Goal: Task Accomplishment & Management: Manage account settings

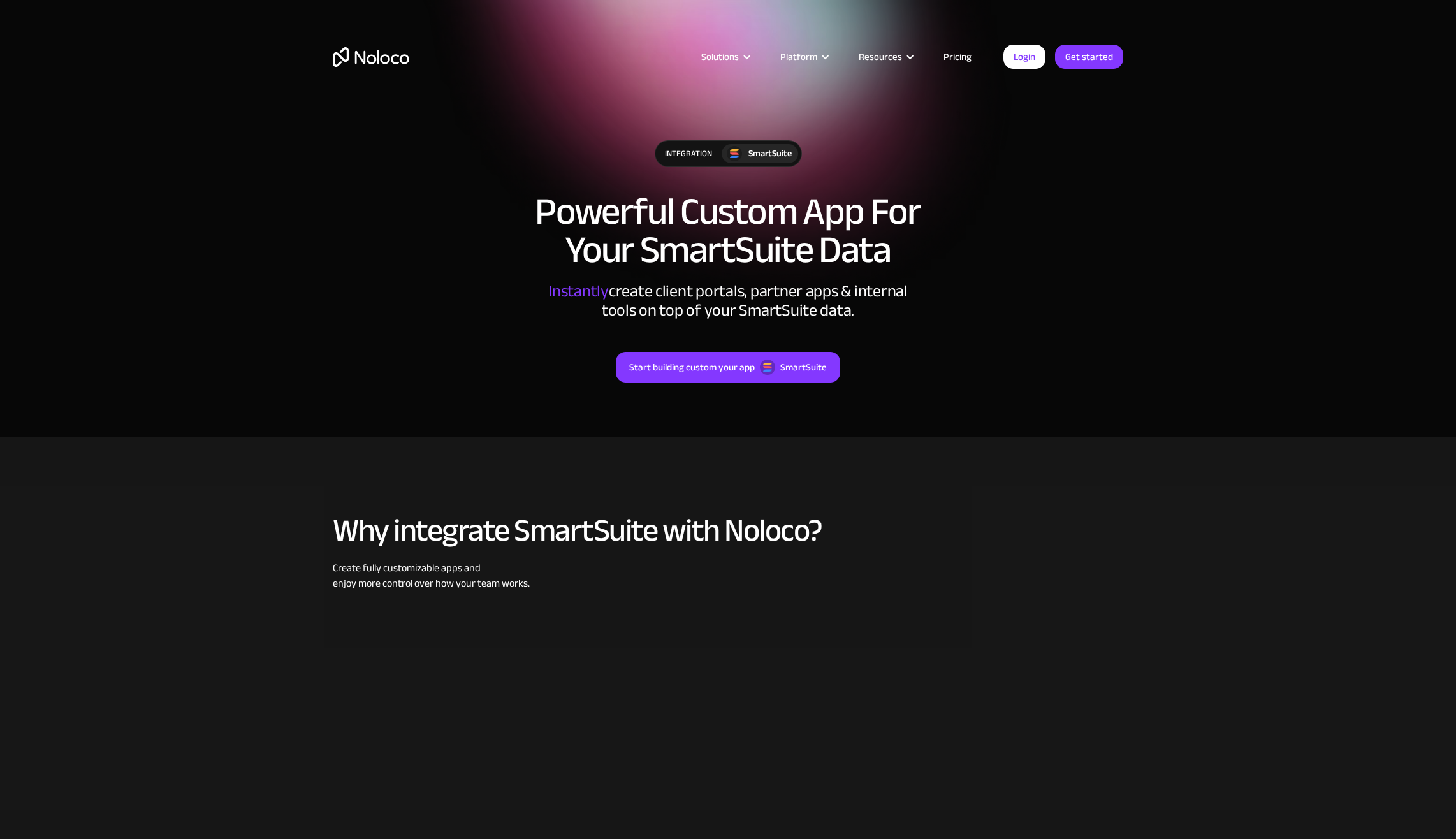
click at [964, 55] on link "Pricing" at bounding box center [957, 56] width 60 height 16
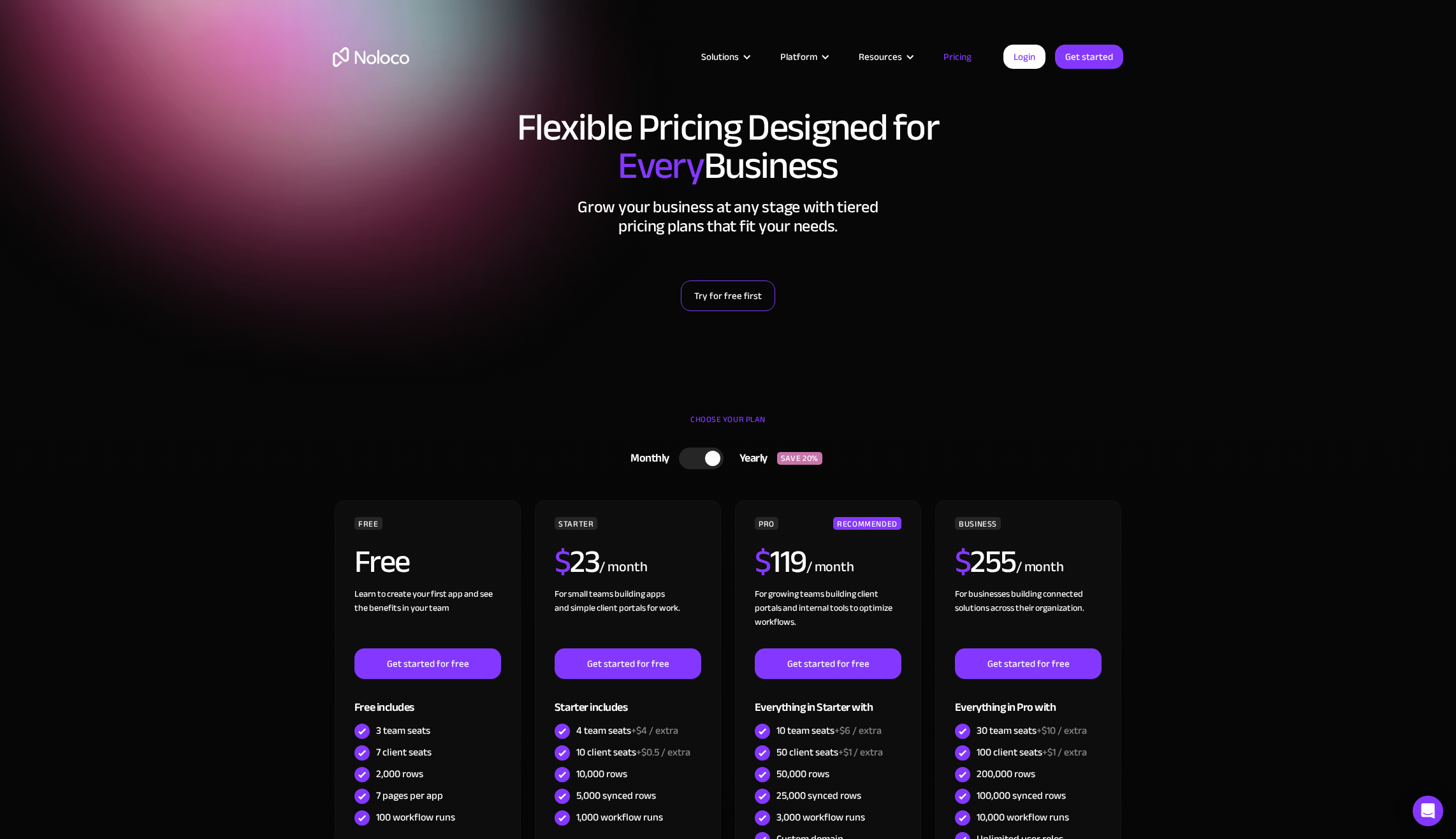
click at [750, 299] on link "Try for free first" at bounding box center [728, 295] width 95 height 30
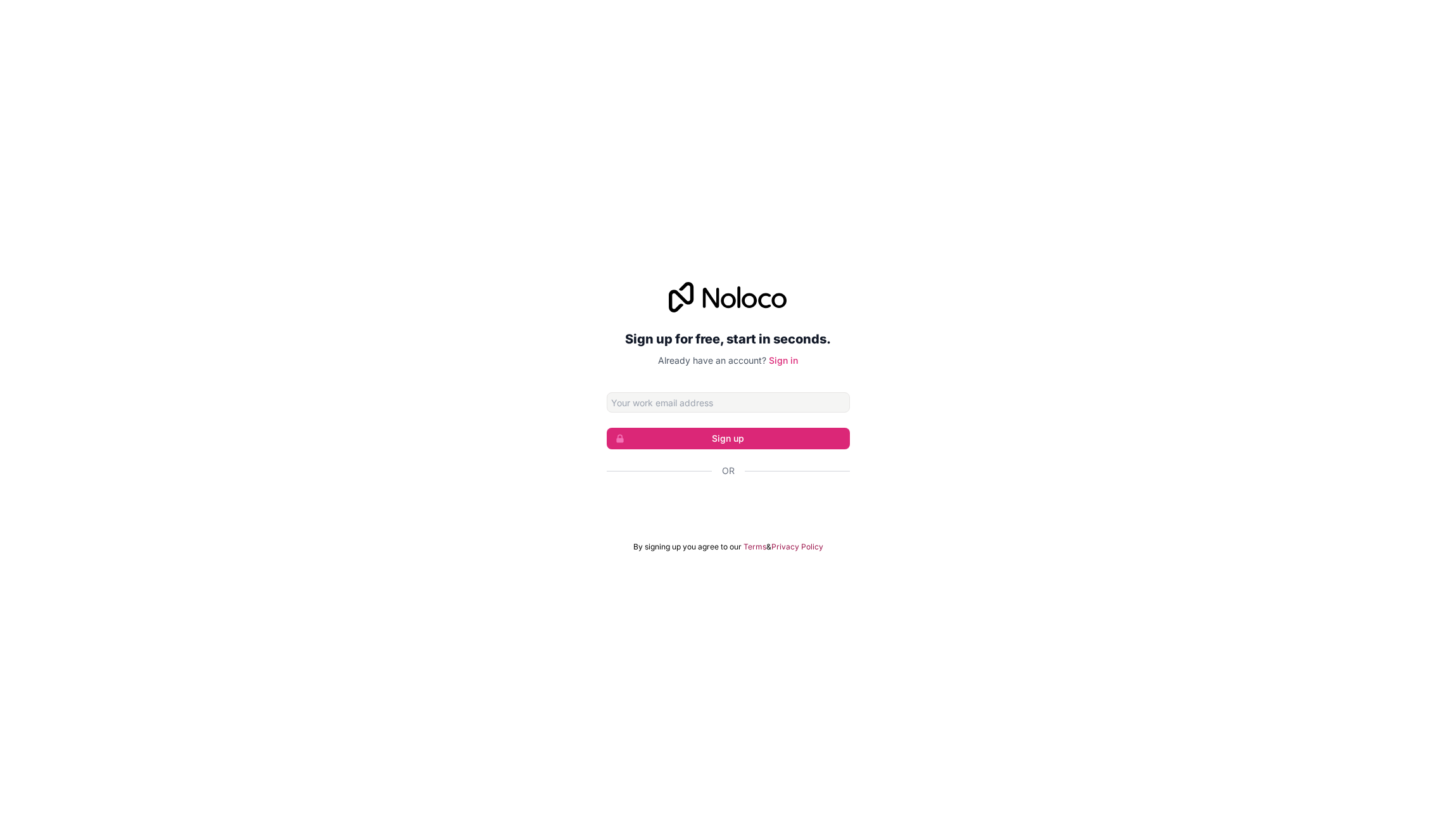
click at [740, 405] on input "Email address" at bounding box center [728, 402] width 243 height 20
type input "[PERSON_NAME][EMAIL_ADDRESS][PERSON_NAME][DOMAIN_NAME]"
click at [738, 440] on button "Sign up" at bounding box center [728, 438] width 243 height 22
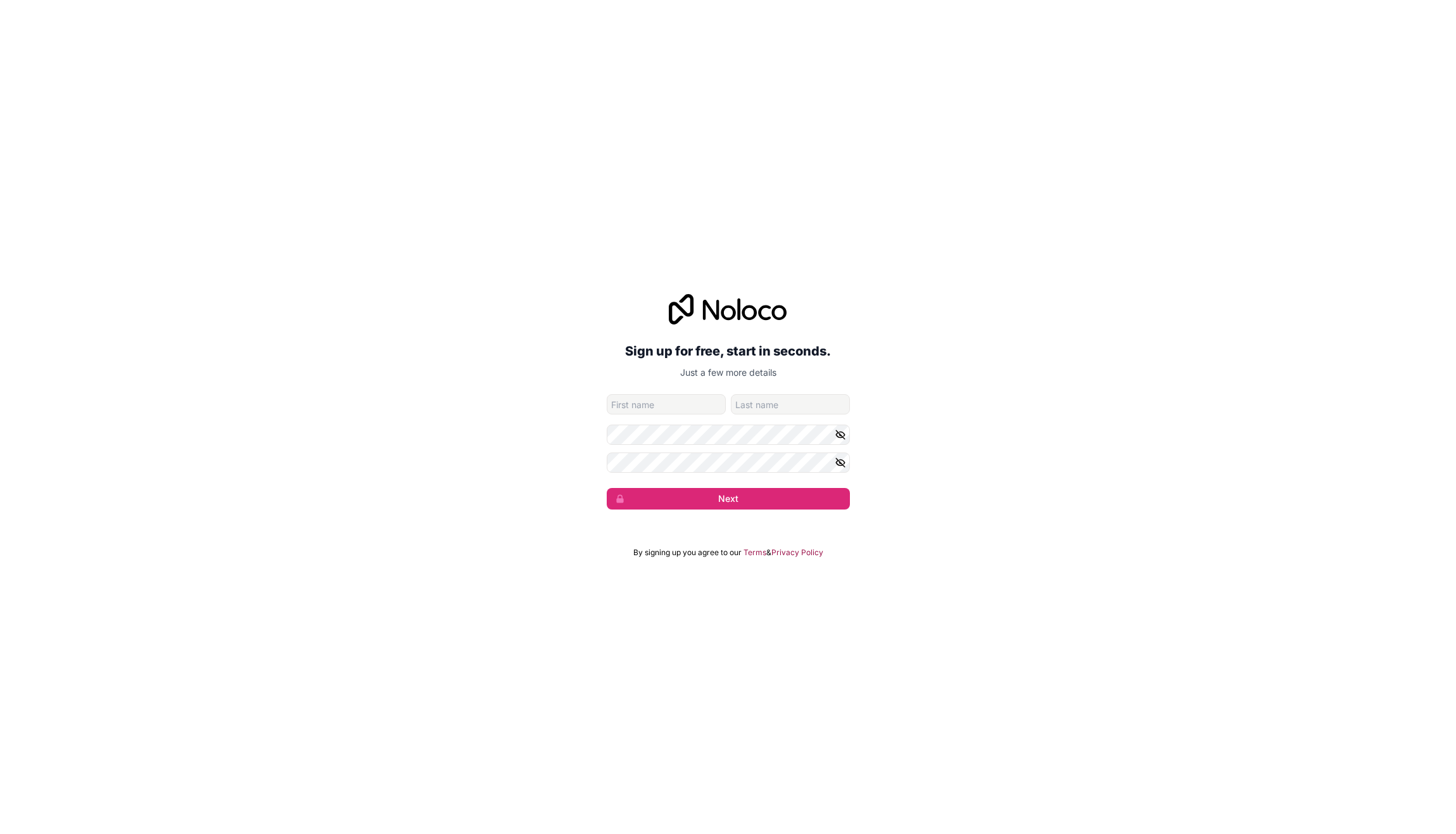
click at [673, 410] on input "given-name" at bounding box center [666, 404] width 119 height 20
type input "[PERSON_NAME]"
click at [746, 494] on button "Next" at bounding box center [728, 498] width 243 height 22
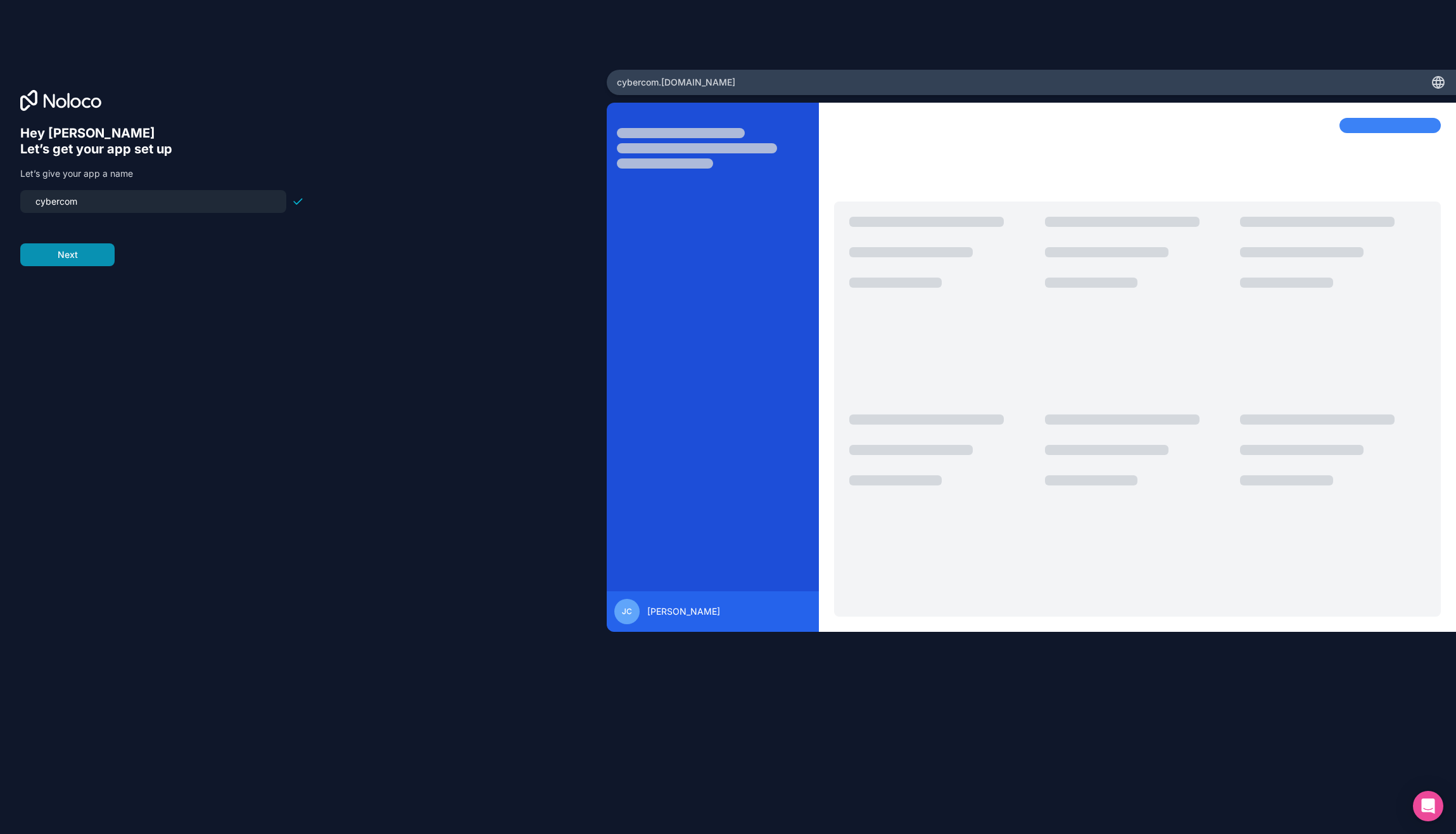
click at [91, 258] on button "Next" at bounding box center [67, 255] width 94 height 23
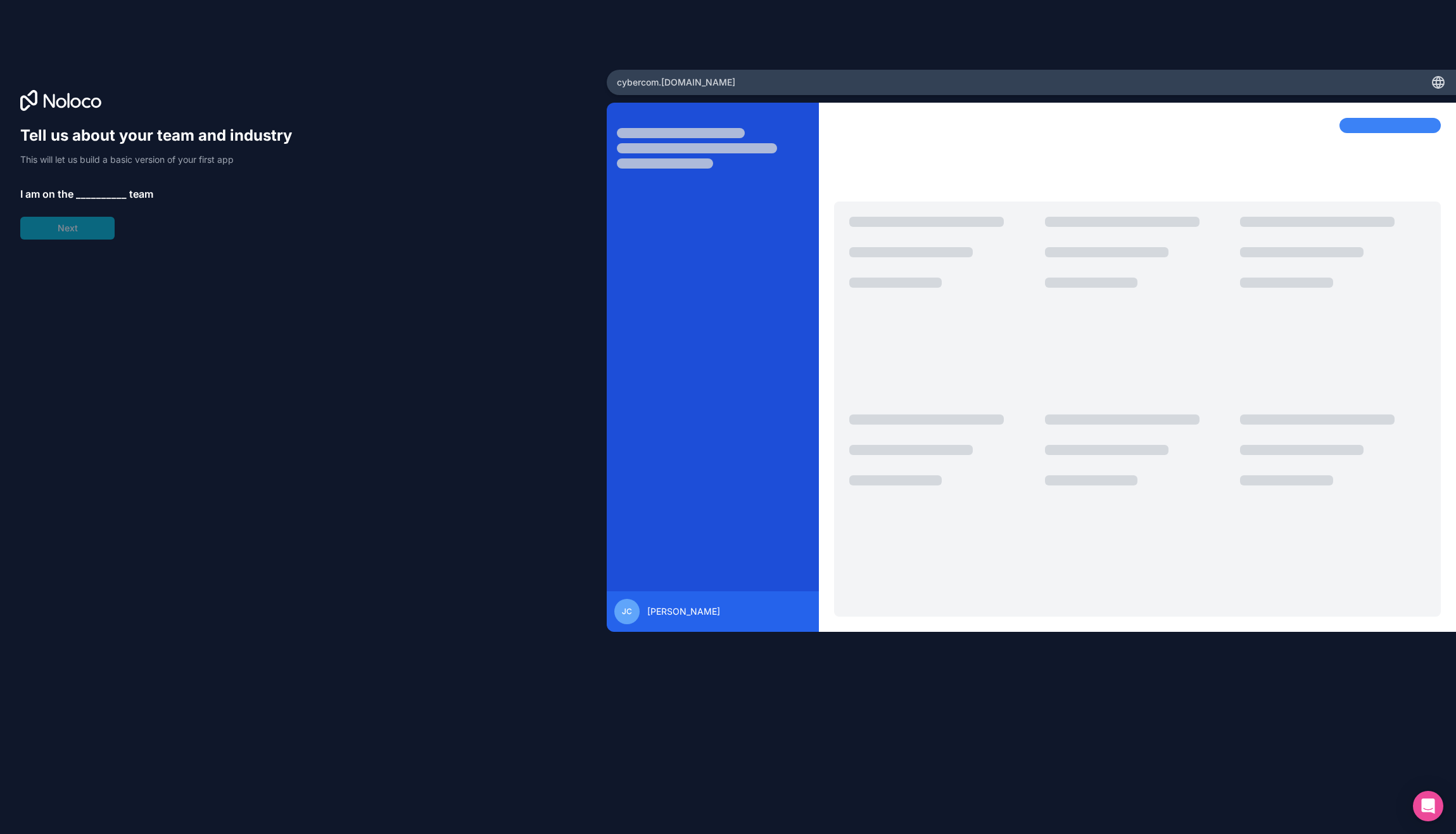
click at [101, 189] on span "__________" at bounding box center [102, 194] width 51 height 15
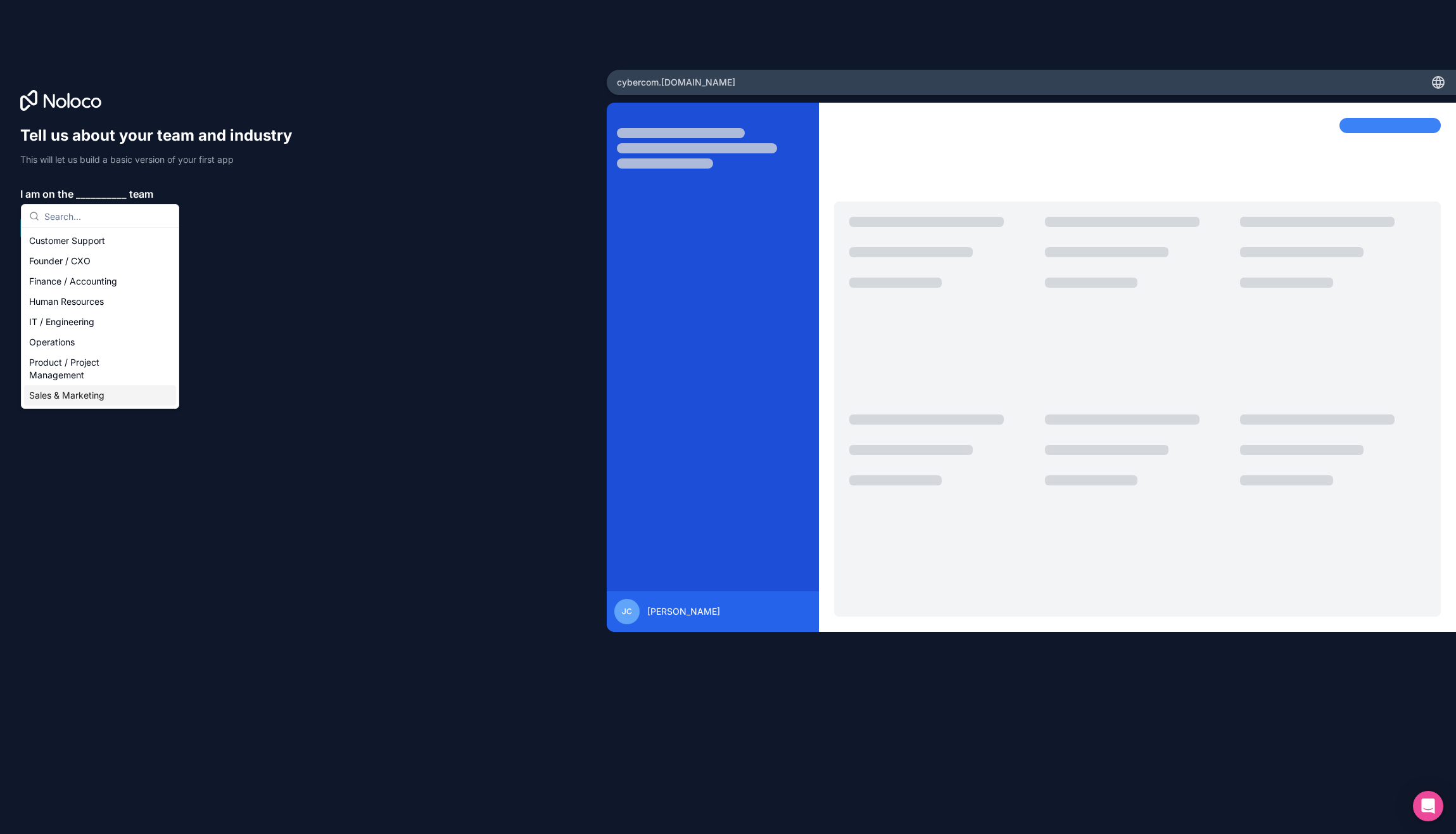
click at [99, 396] on div "Sales & Marketing" at bounding box center [99, 395] width 152 height 20
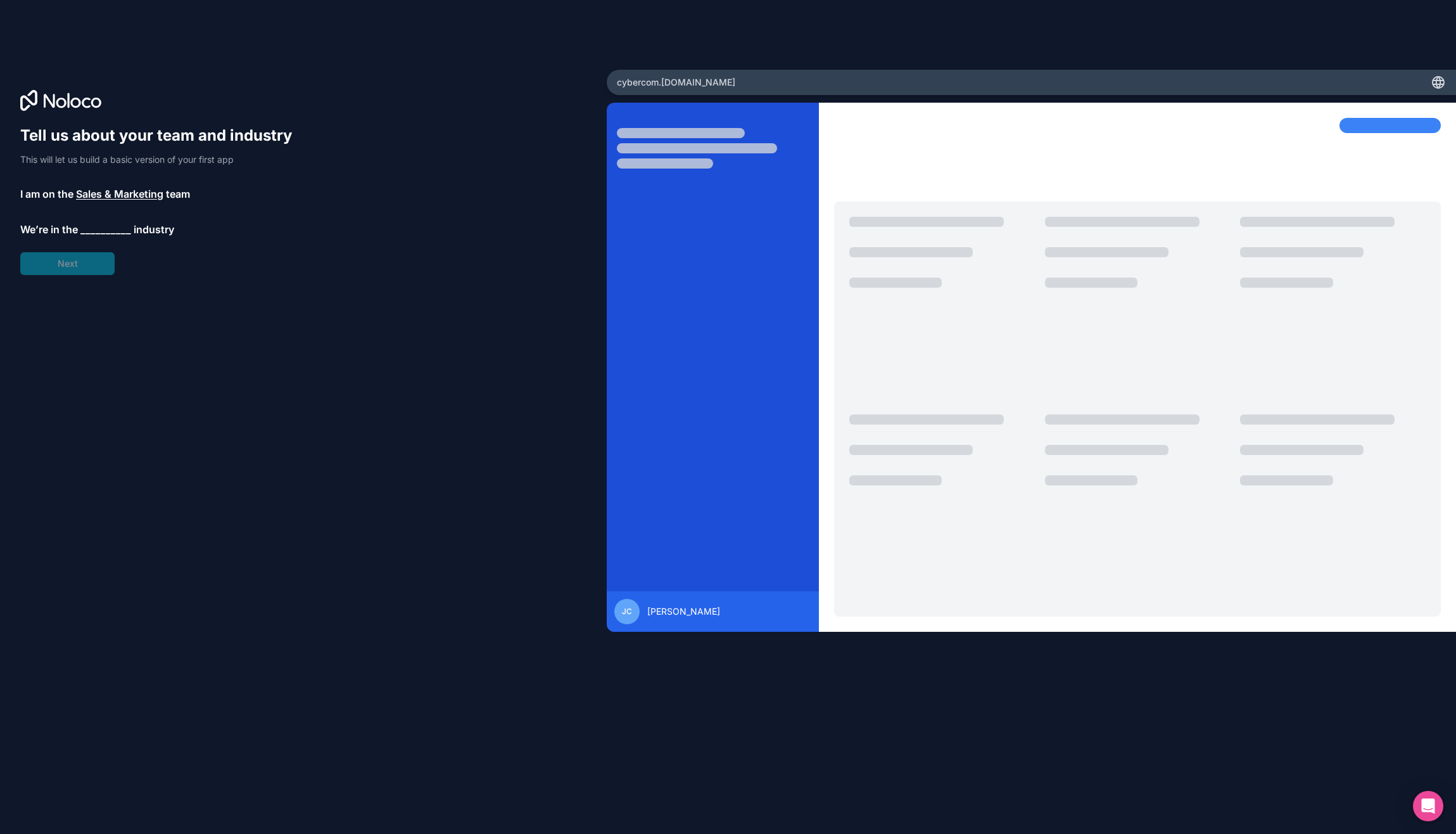
click at [104, 226] on span "__________" at bounding box center [106, 229] width 51 height 15
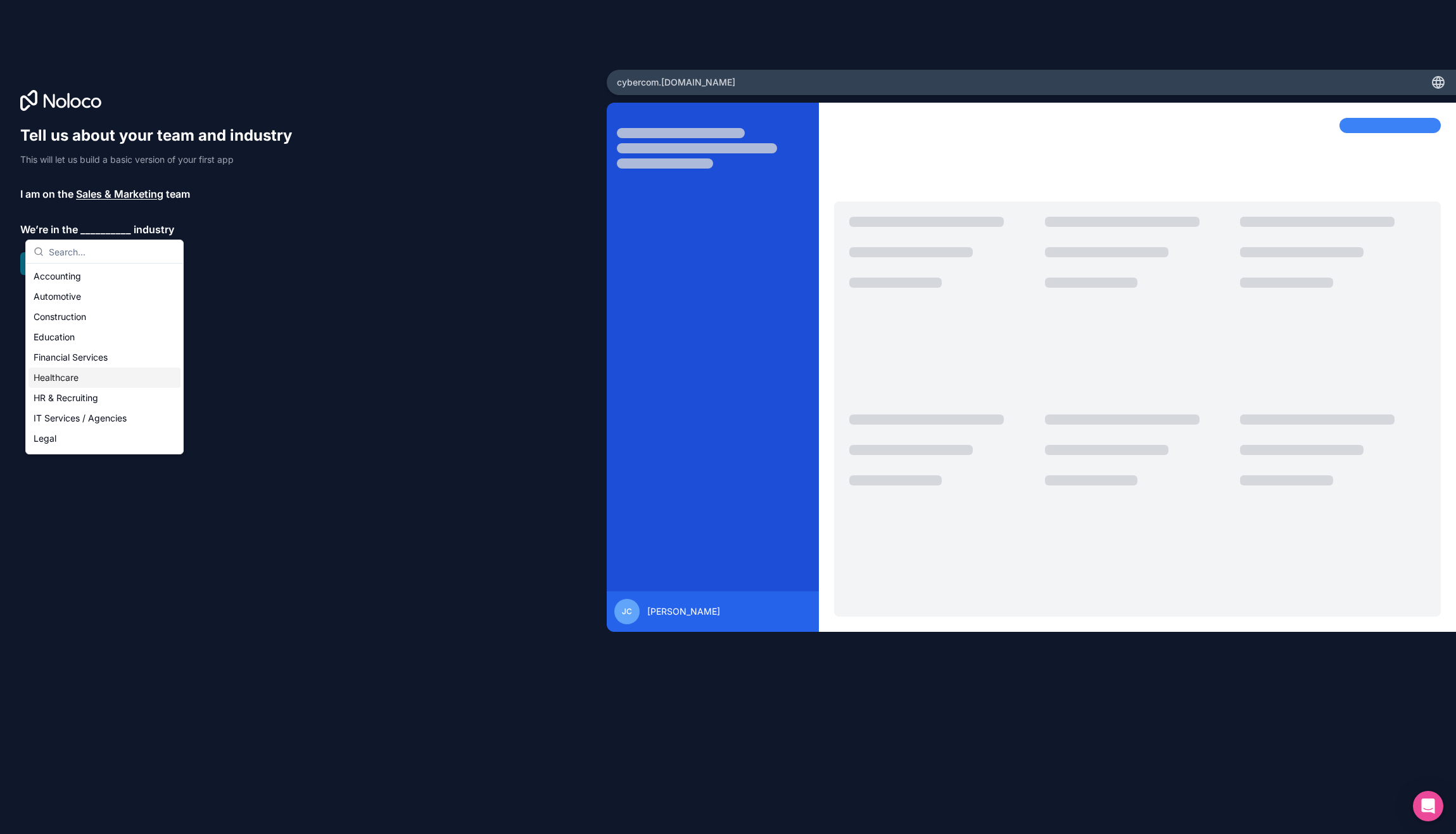
scroll to position [63, 0]
click at [105, 361] on div "IT Services / Agencies" at bounding box center [104, 355] width 152 height 20
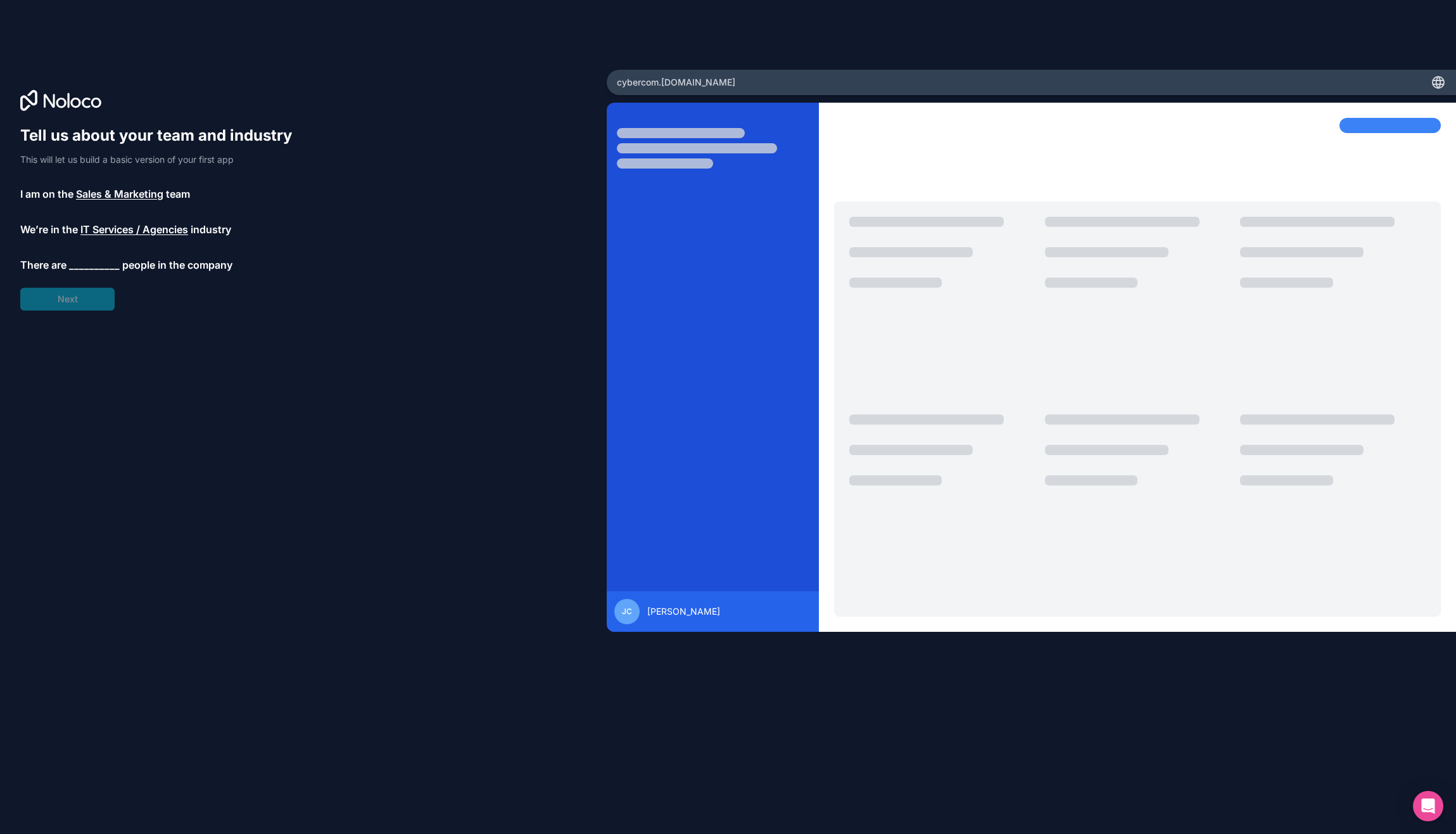
click at [91, 260] on span "__________" at bounding box center [95, 265] width 51 height 15
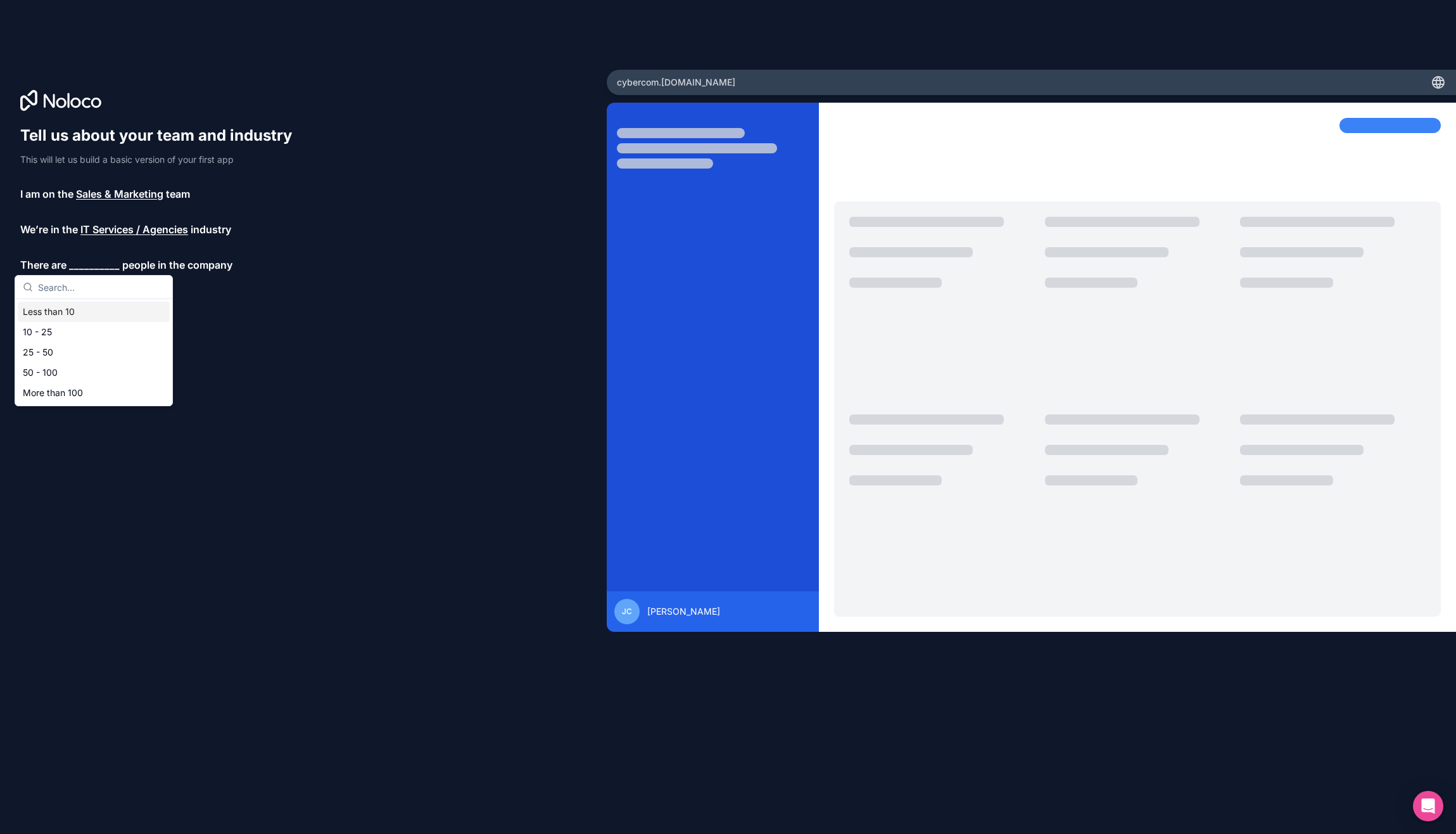
drag, startPoint x: 75, startPoint y: 313, endPoint x: 72, endPoint y: 319, distance: 6.7
click at [75, 313] on div "Less than 10" at bounding box center [93, 312] width 152 height 20
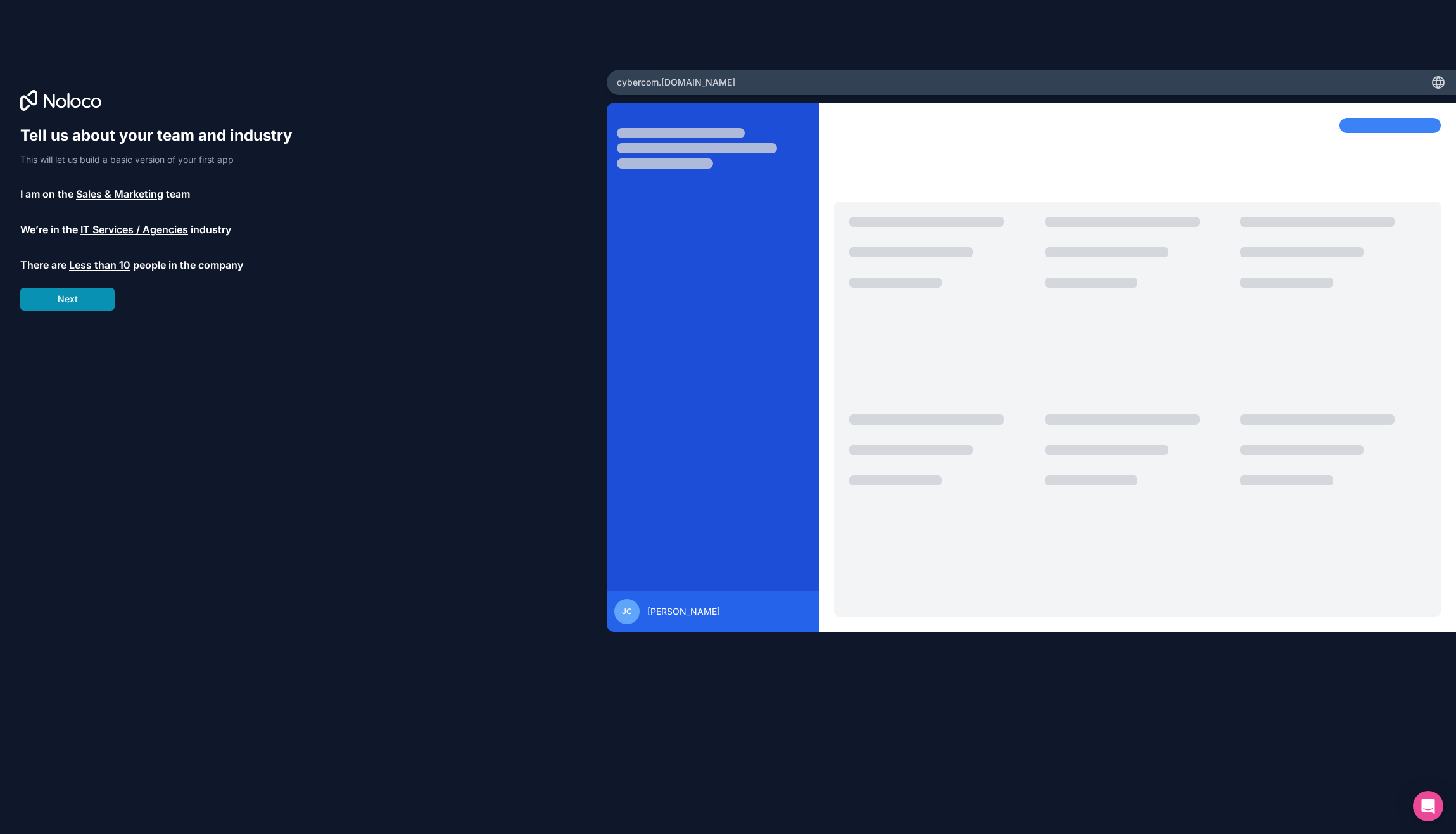
click at [70, 299] on button "Next" at bounding box center [67, 299] width 94 height 23
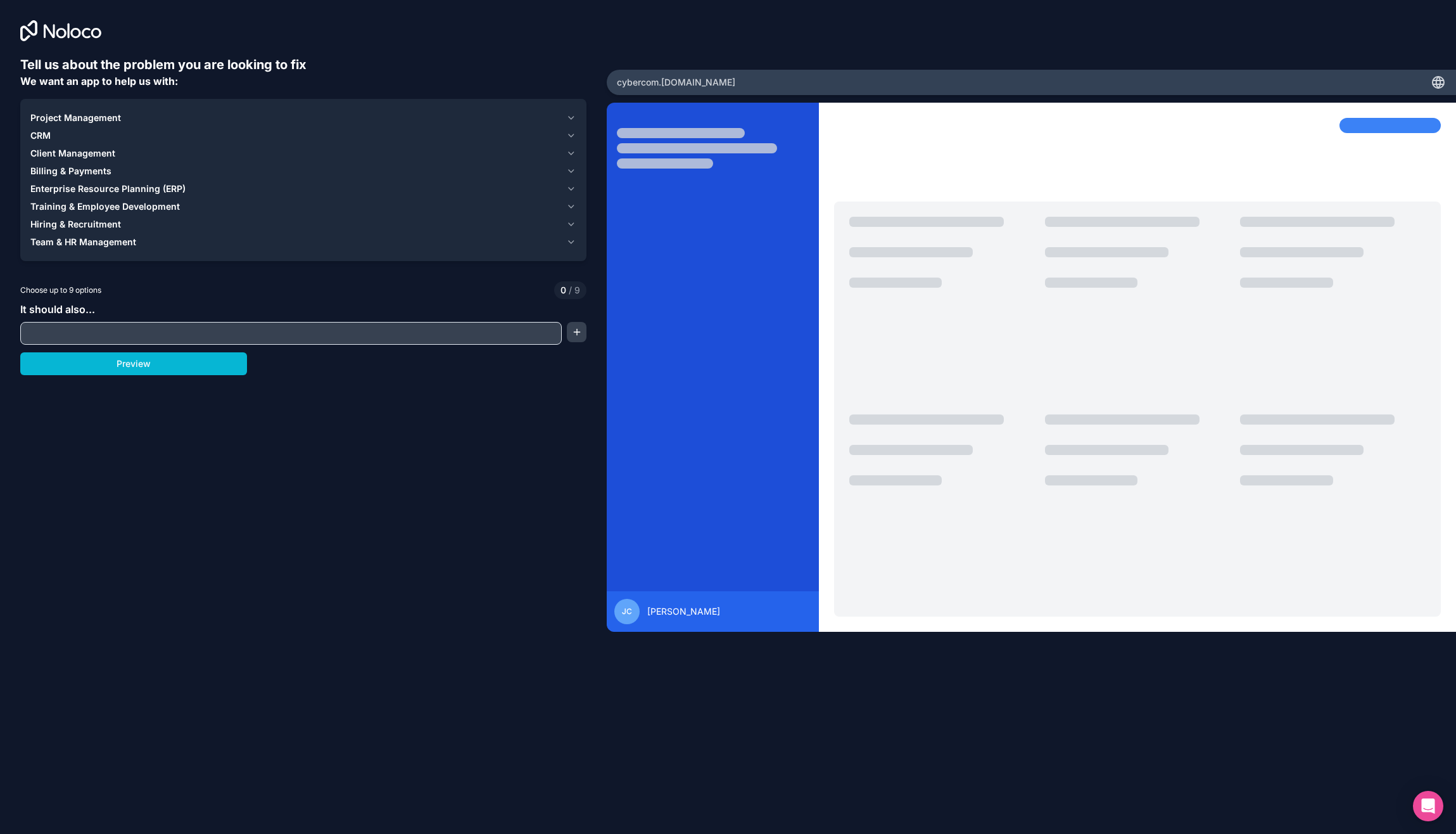
click at [277, 340] on input "text" at bounding box center [291, 333] width 535 height 18
click at [141, 370] on button "Preview" at bounding box center [133, 364] width 227 height 23
click at [44, 133] on span "CRM" at bounding box center [40, 136] width 20 height 12
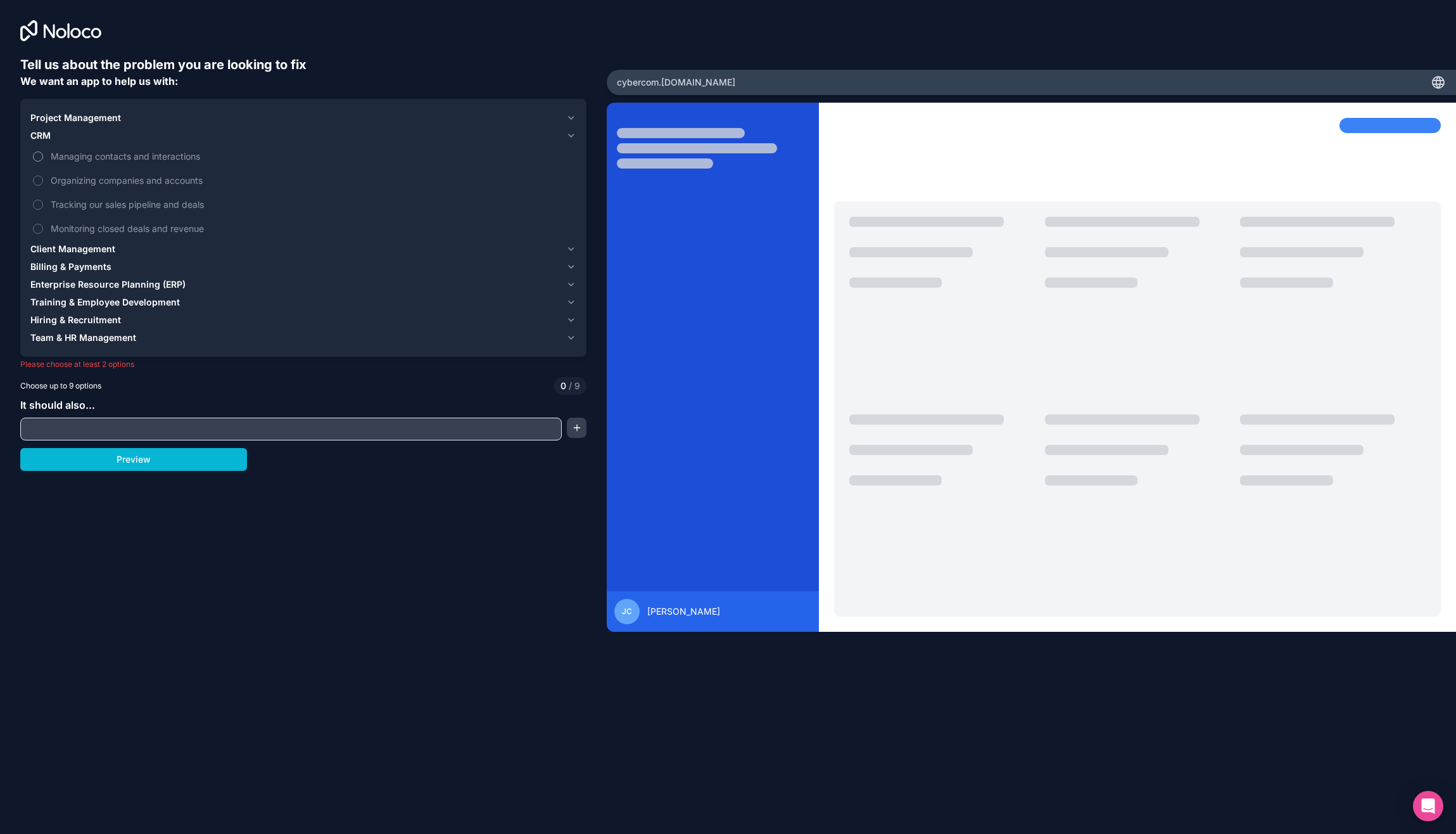
click at [39, 157] on button "Managing contacts and interactions" at bounding box center [38, 156] width 10 height 10
click at [36, 178] on button "Organizing companies and accounts" at bounding box center [38, 180] width 10 height 10
click at [36, 202] on button "Tracking our sales pipeline and deals" at bounding box center [38, 204] width 10 height 10
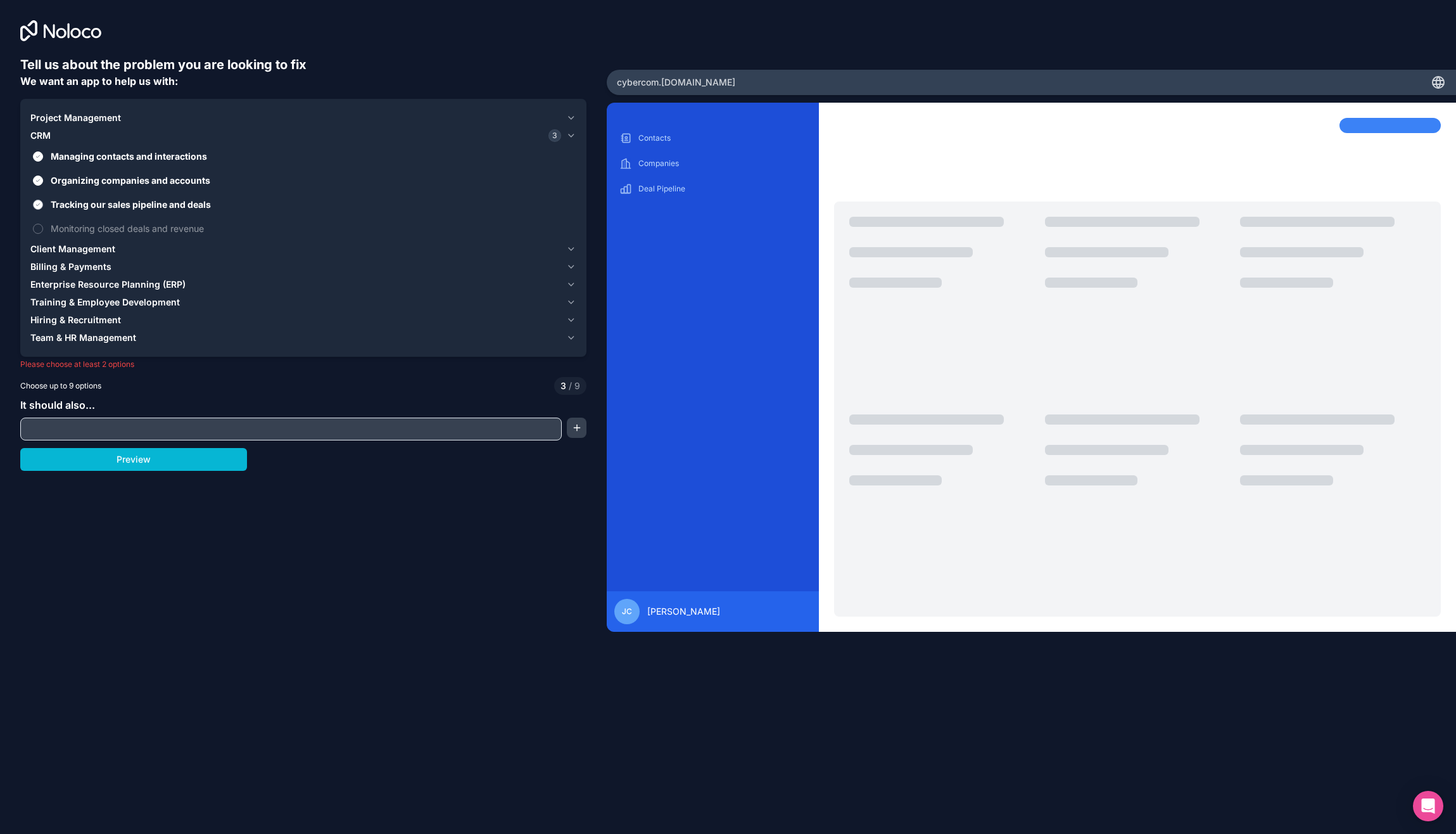
click at [37, 206] on button "Tracking our sales pipeline and deals" at bounding box center [38, 204] width 10 height 10
click at [35, 224] on button "Monitoring closed deals and revenue" at bounding box center [38, 228] width 10 height 10
click at [66, 251] on span "Client Management" at bounding box center [72, 249] width 85 height 12
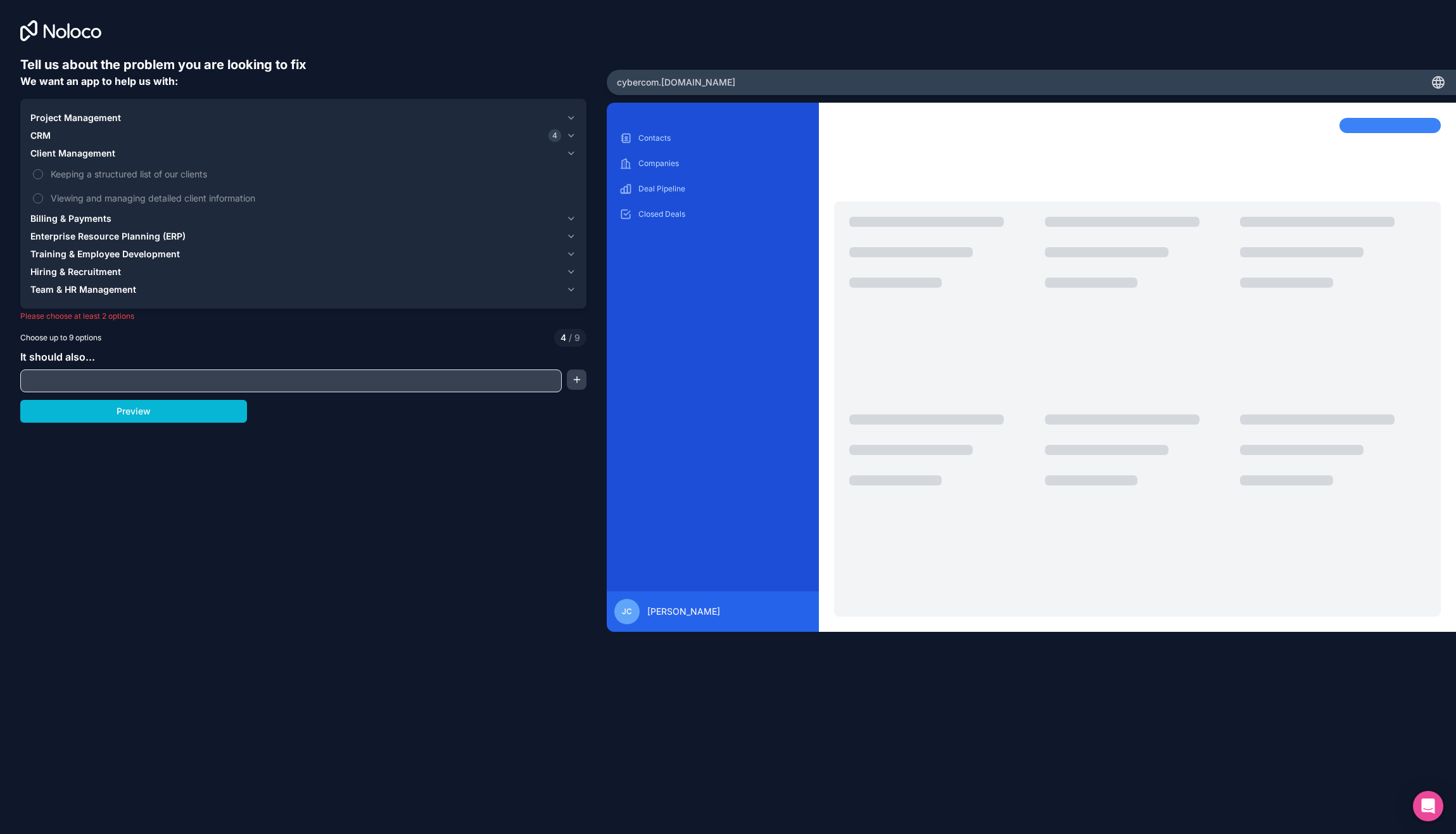
click at [90, 235] on span "Enterprise Resource Planning (ERP)" at bounding box center [107, 236] width 155 height 12
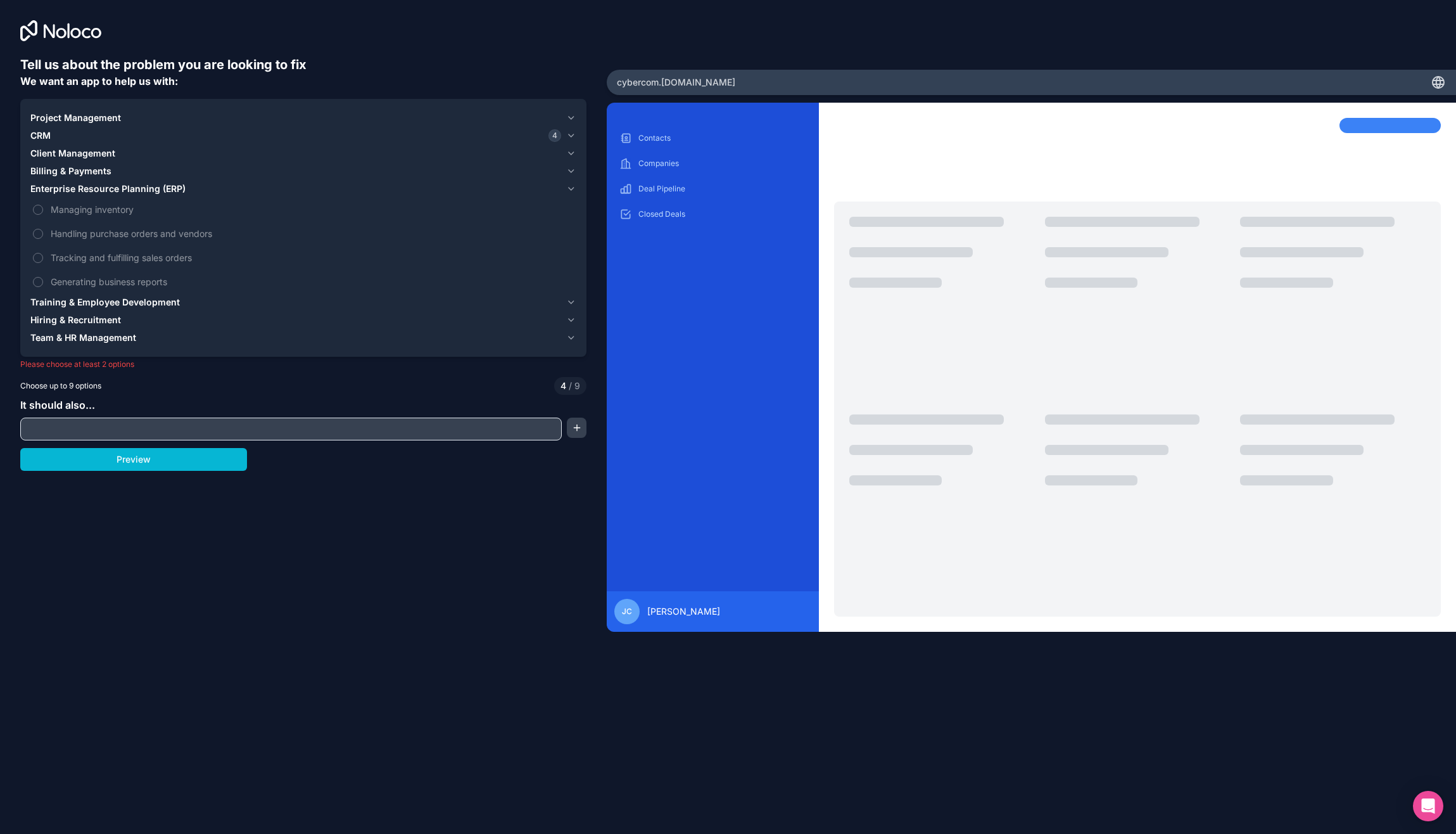
click at [121, 187] on span "Enterprise Resource Planning (ERP)" at bounding box center [107, 188] width 155 height 12
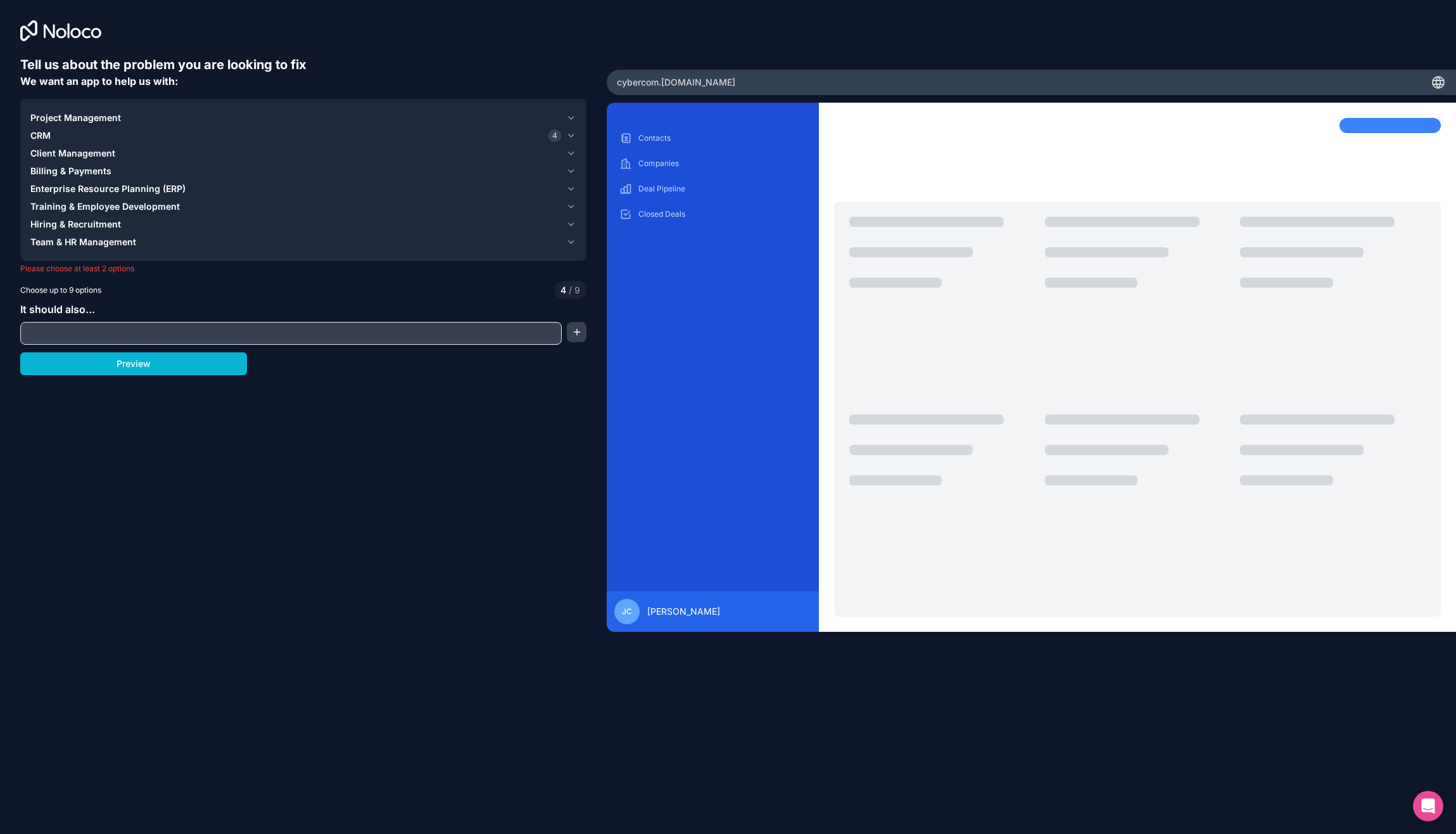
click at [112, 208] on span "Training & Employee Development" at bounding box center [105, 206] width 150 height 12
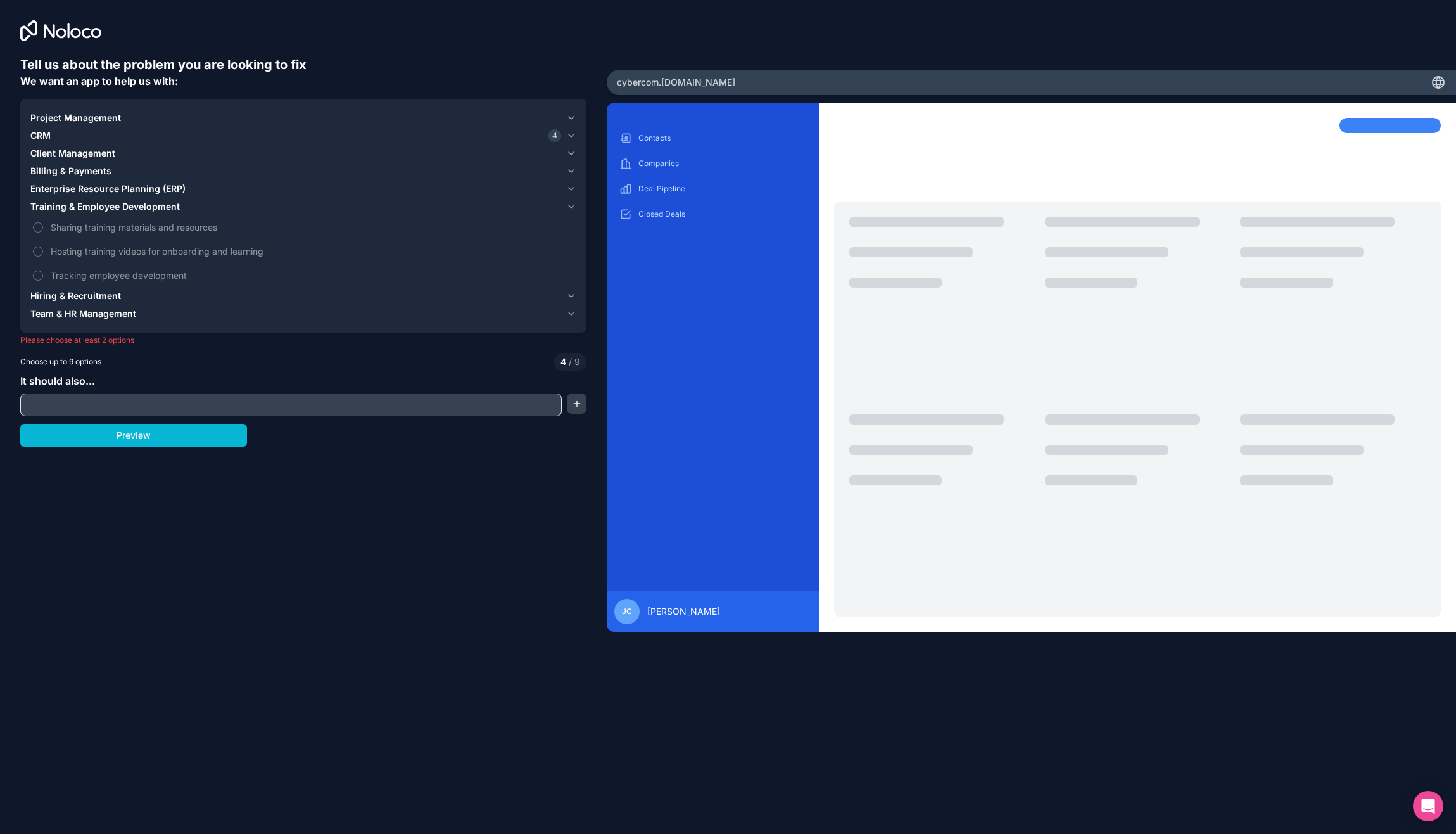
click at [112, 208] on span "Training & Employee Development" at bounding box center [105, 206] width 150 height 12
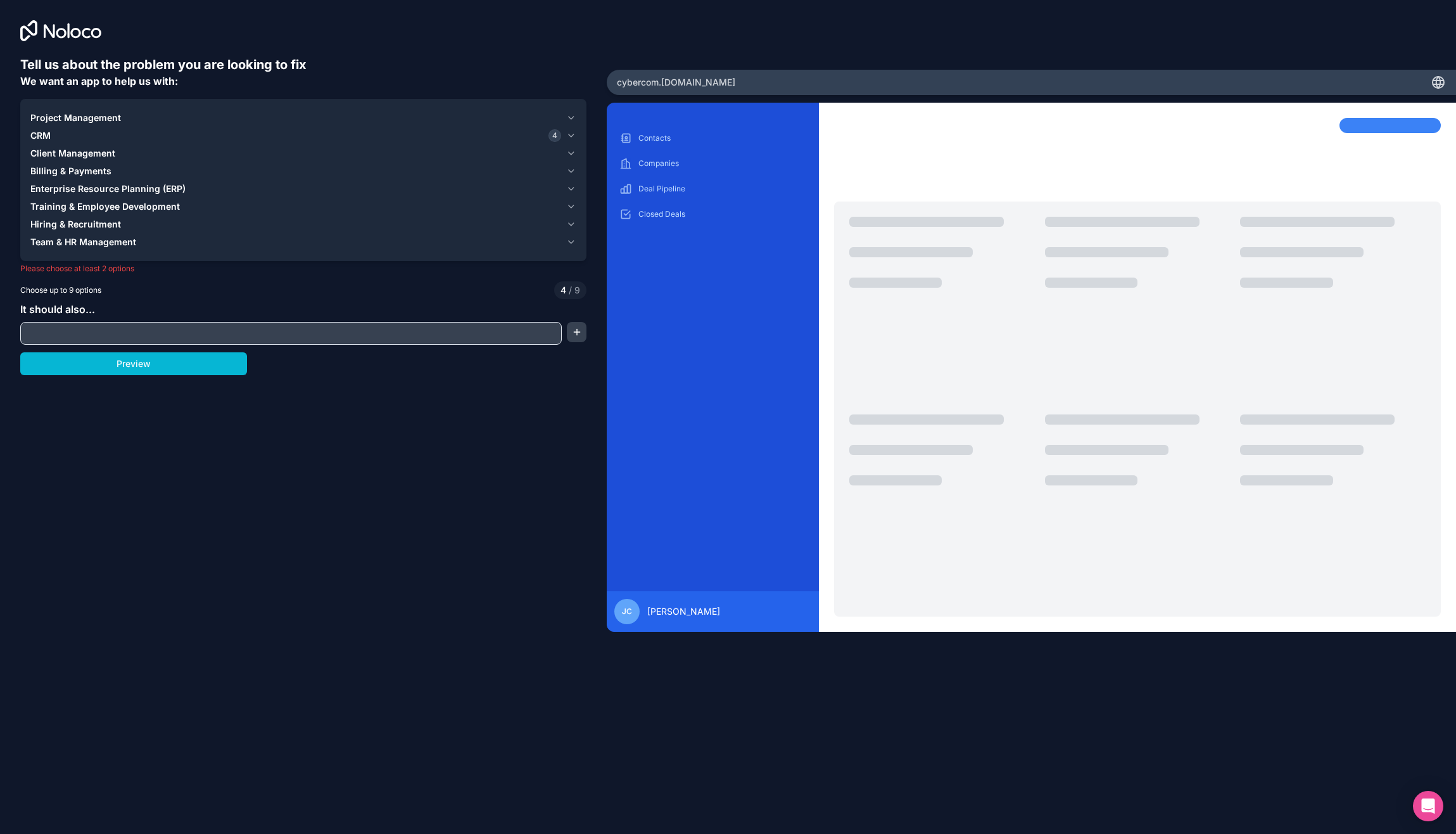
click at [104, 120] on span "Project Management" at bounding box center [75, 118] width 90 height 12
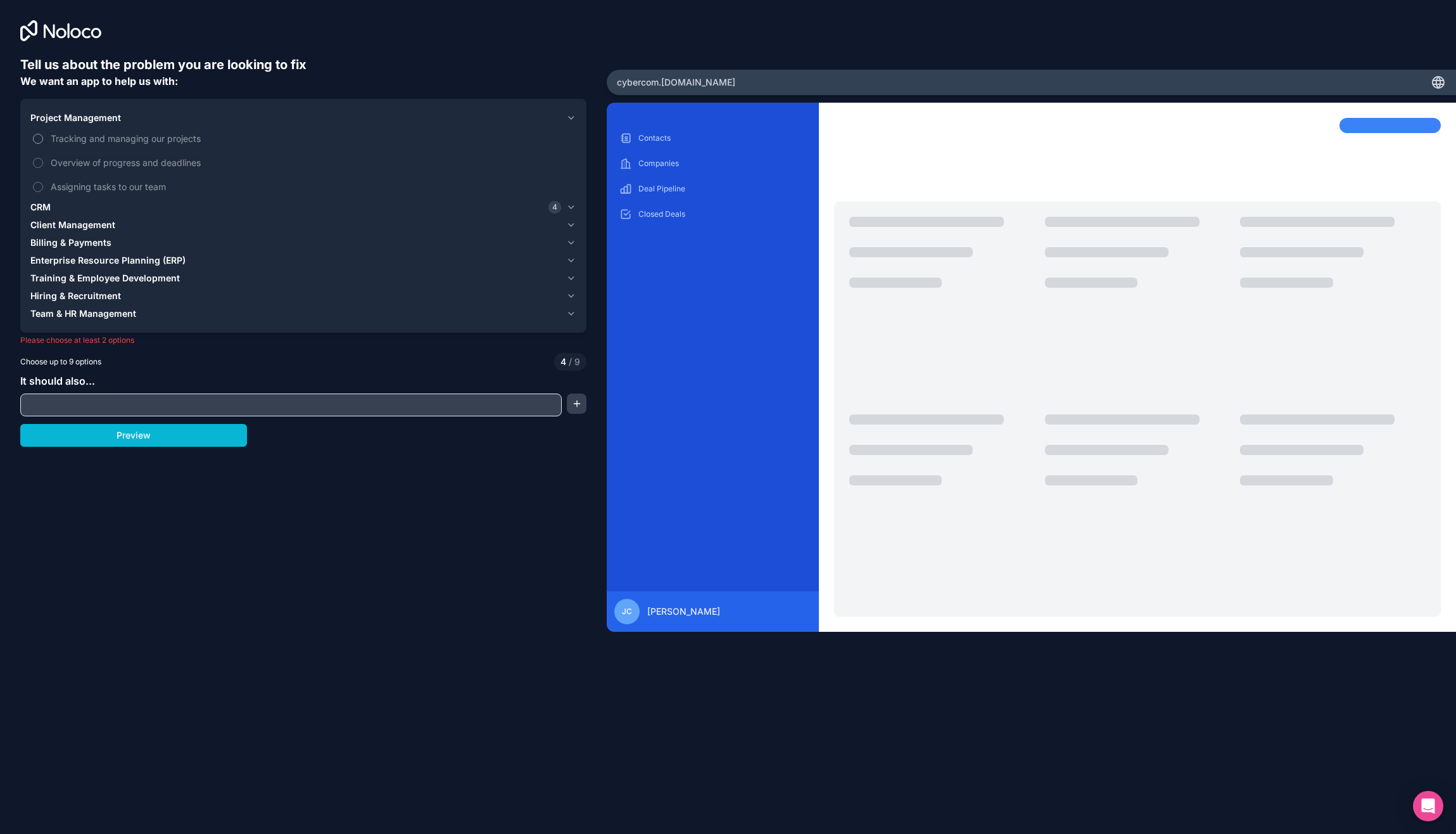
click at [36, 135] on button "Tracking and managing our projects" at bounding box center [38, 138] width 10 height 10
click at [34, 136] on button "Tracking and managing our projects" at bounding box center [38, 138] width 10 height 10
click at [293, 399] on input "text" at bounding box center [291, 404] width 535 height 18
click at [184, 434] on button "Preview" at bounding box center [133, 435] width 227 height 23
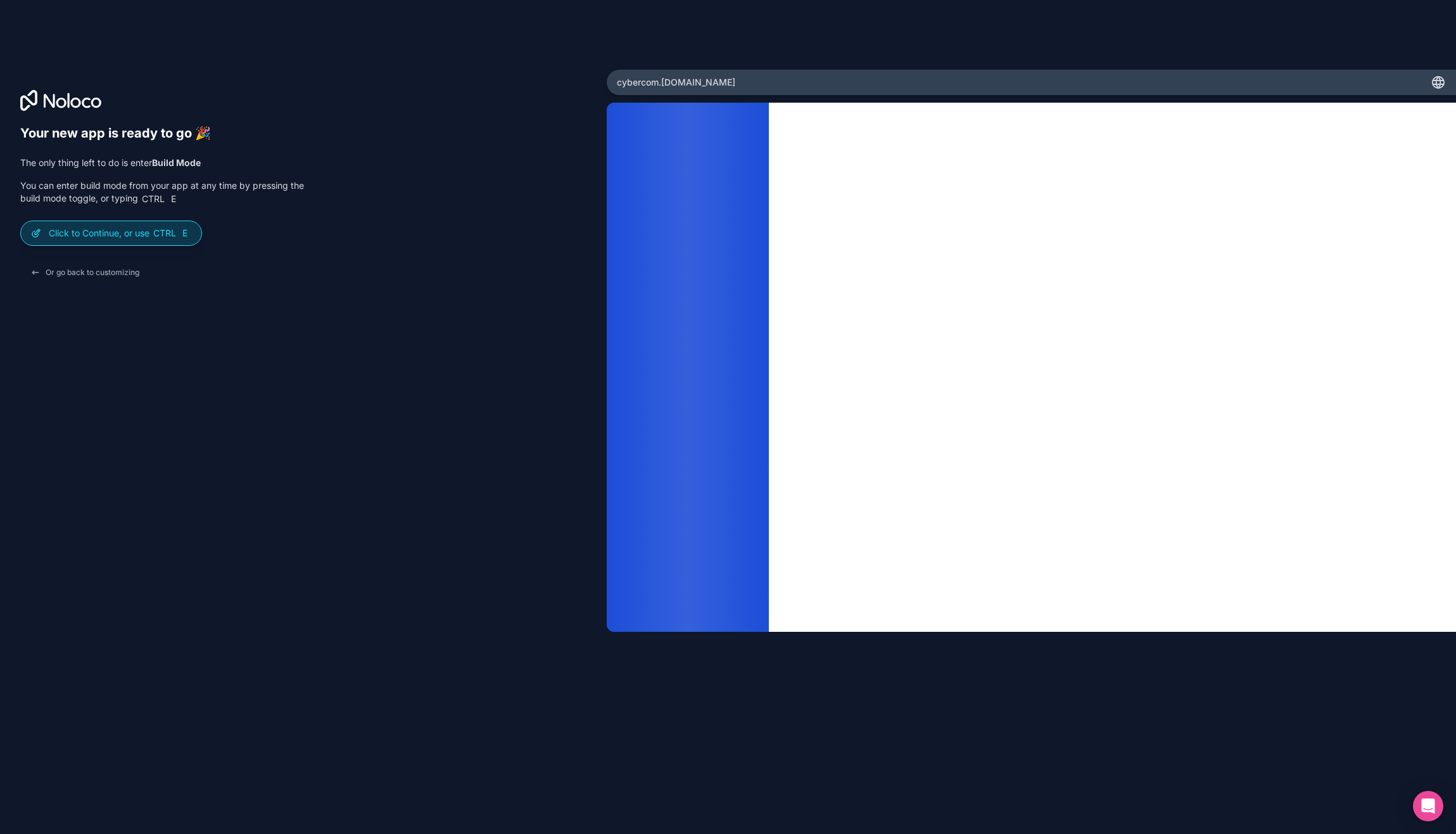
click at [104, 236] on p "Click to Continue, or use Ctrl E" at bounding box center [120, 233] width 143 height 12
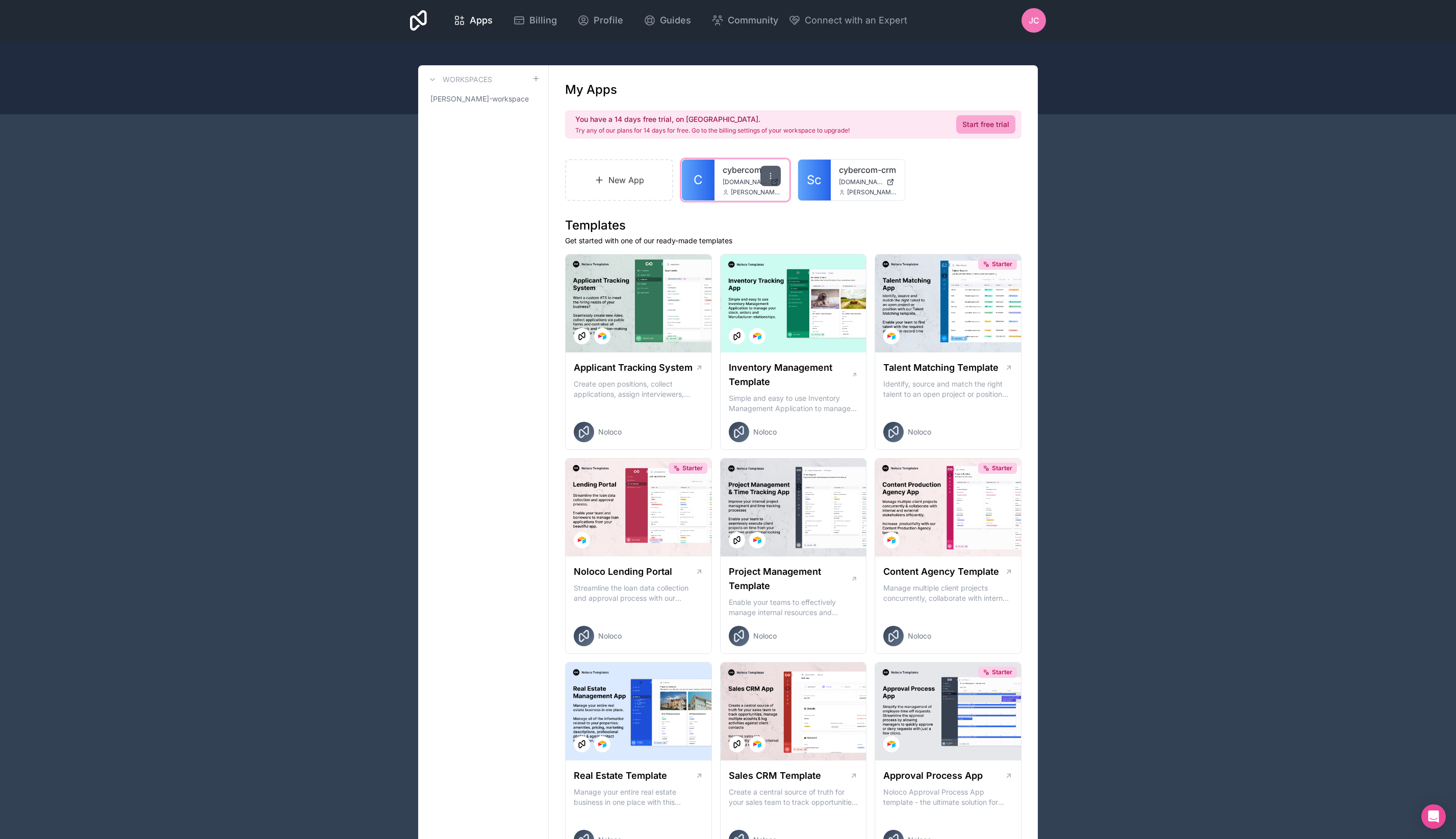
click at [771, 174] on icon at bounding box center [770, 173] width 1 height 1
click at [683, 274] on button "Delete" at bounding box center [718, 276] width 114 height 24
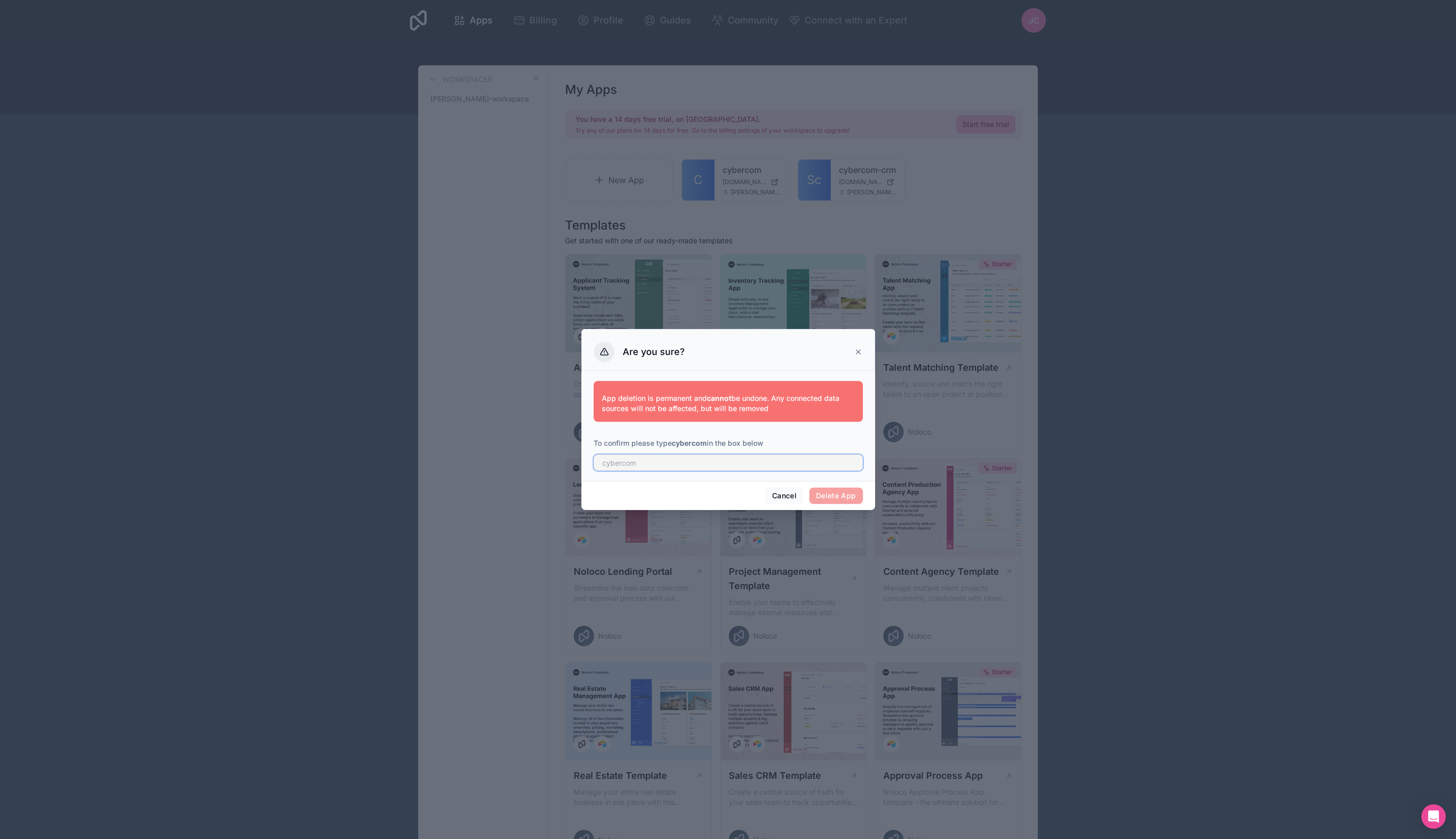
click at [666, 461] on input "text" at bounding box center [729, 463] width 270 height 16
type input "cybercom"
click at [839, 496] on button "Delete App" at bounding box center [836, 496] width 53 height 16
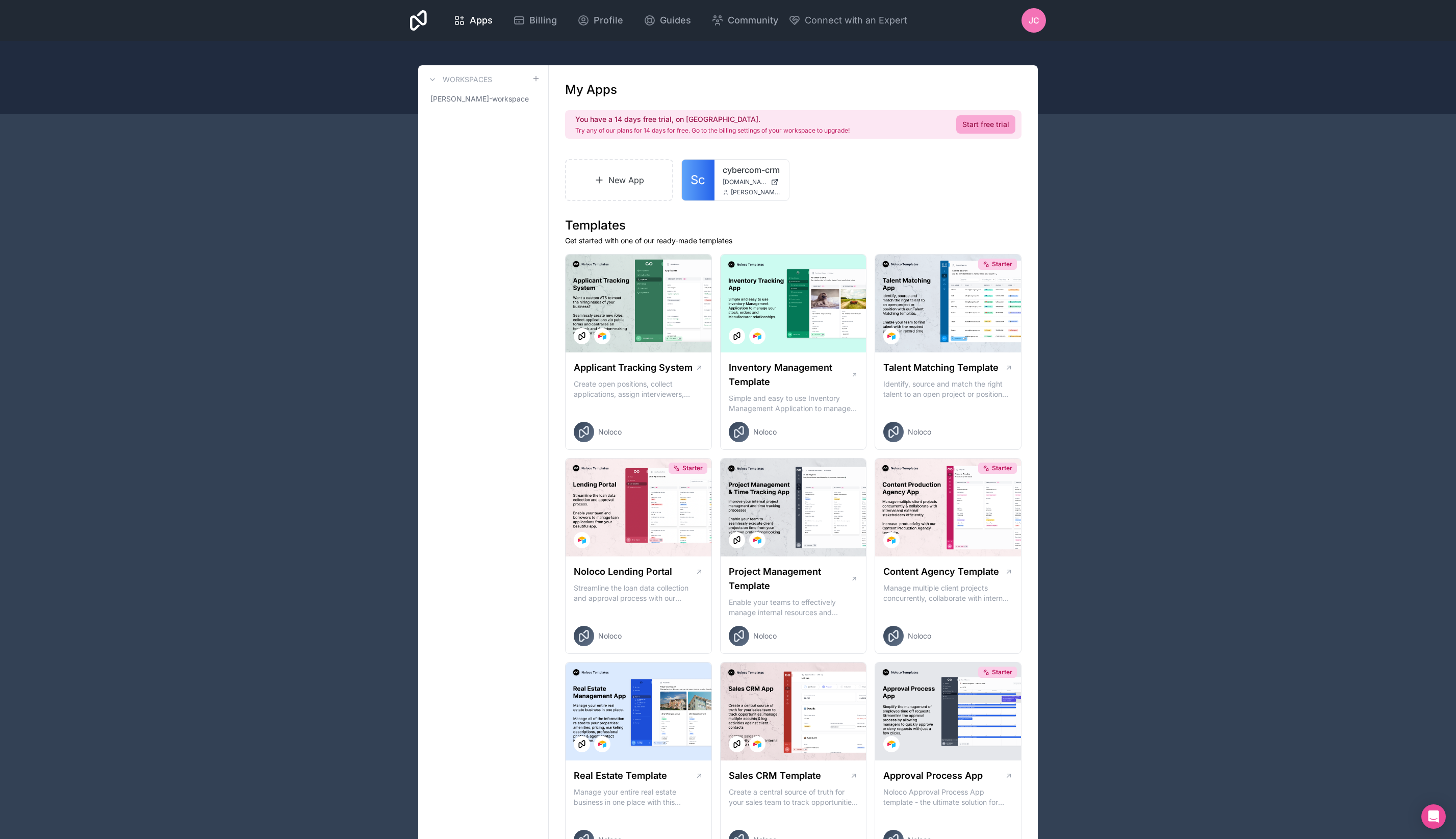
click at [457, 78] on h3 "Workspaces" at bounding box center [468, 79] width 50 height 10
click at [429, 78] on icon at bounding box center [432, 79] width 8 height 8
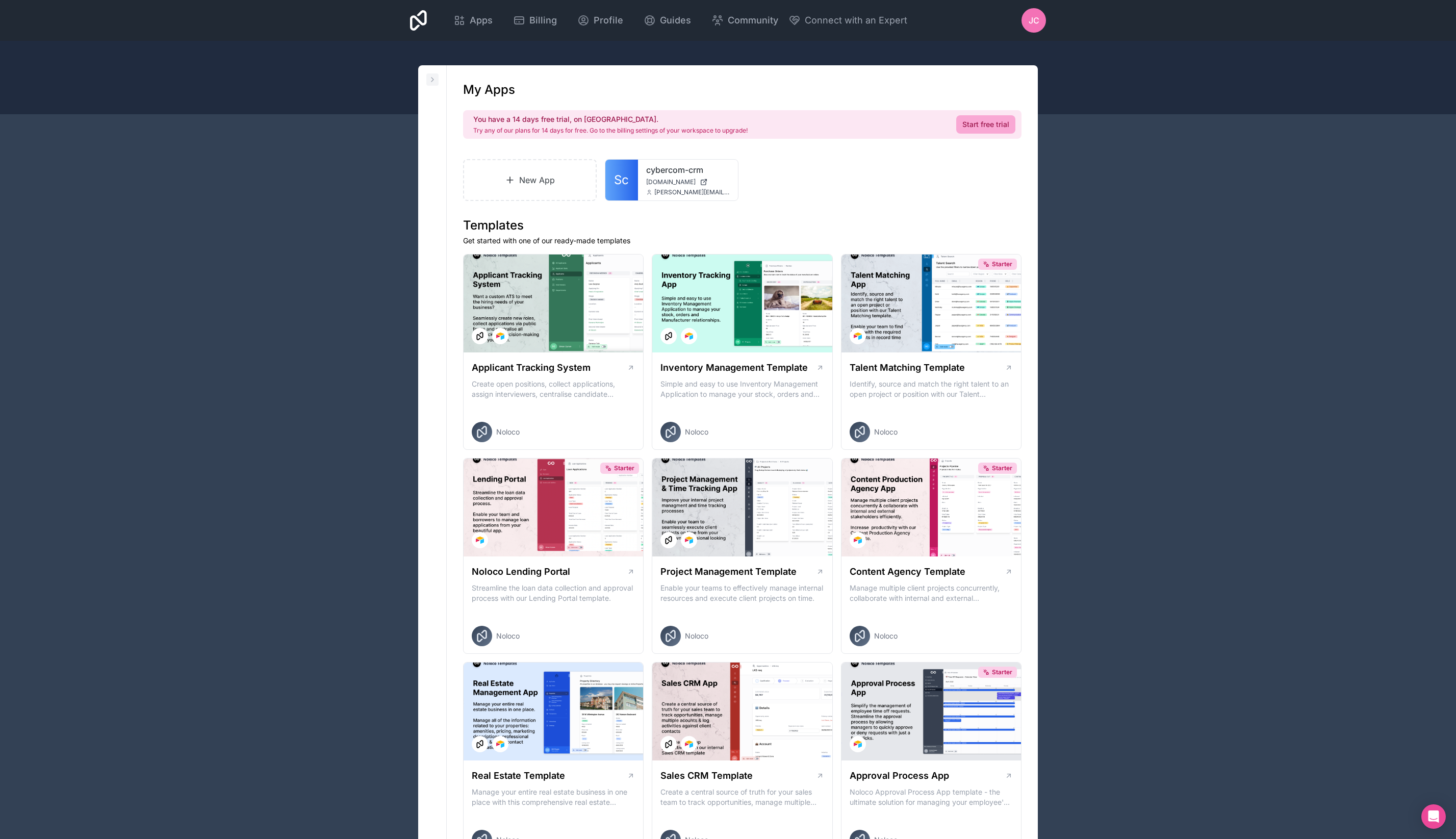
click at [429, 77] on icon at bounding box center [432, 79] width 8 height 8
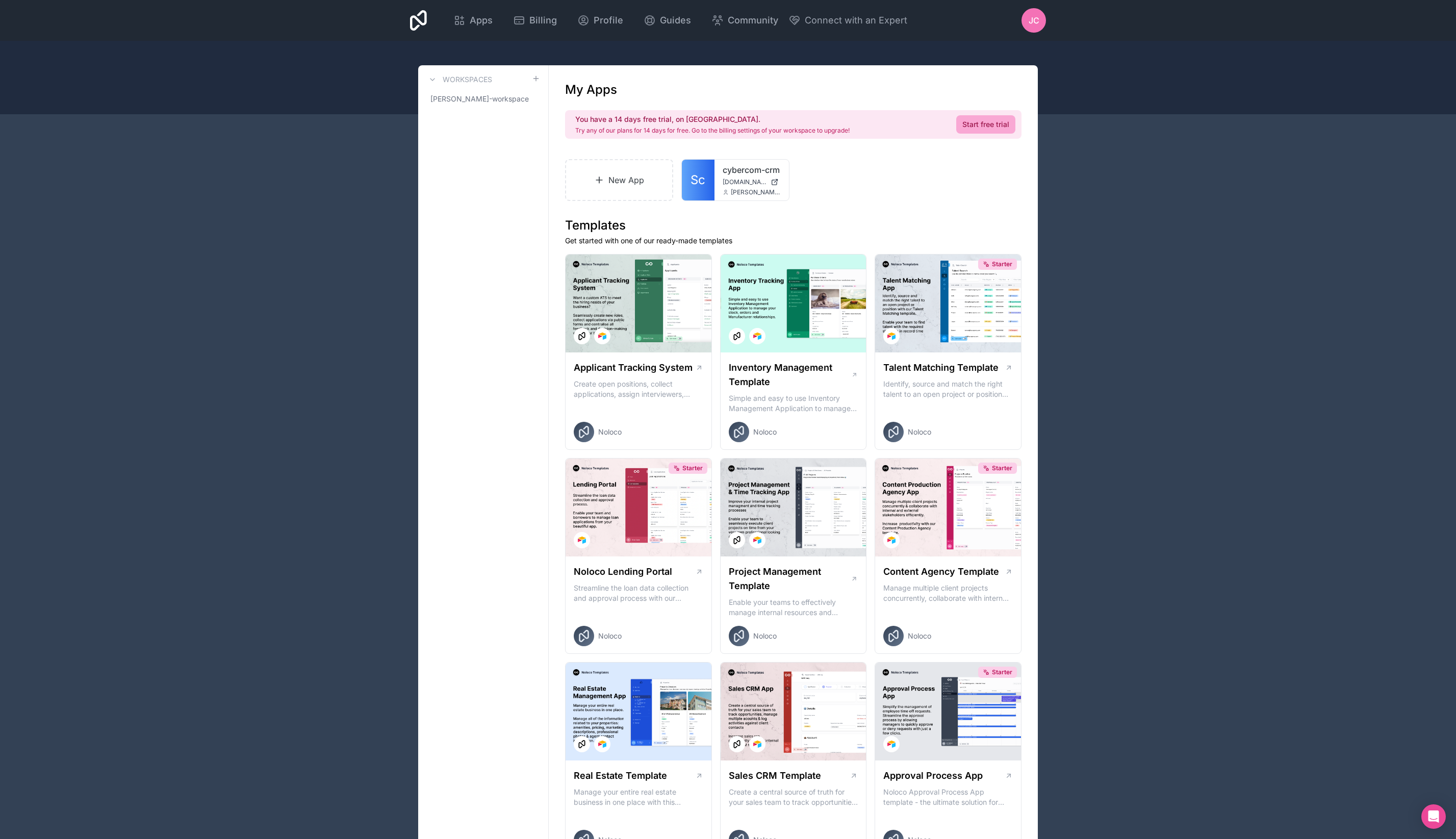
click at [466, 78] on h3 "Workspaces" at bounding box center [468, 79] width 50 height 10
click at [469, 98] on span "[PERSON_NAME]-workspace" at bounding box center [477, 99] width 93 height 10
click at [531, 99] on icon at bounding box center [532, 99] width 2 height 2
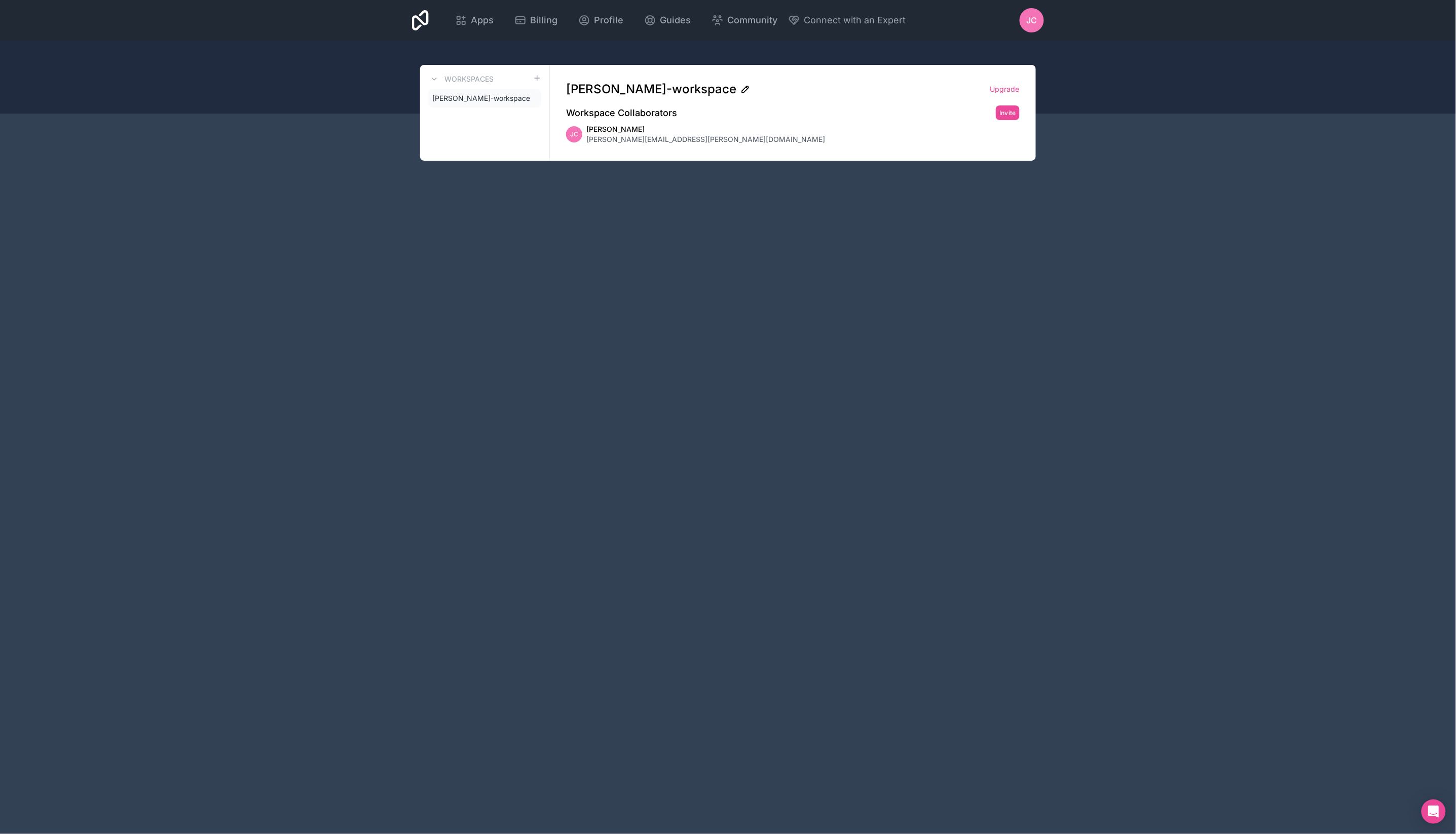
click at [741, 86] on icon at bounding box center [746, 89] width 10 height 10
click at [541, 81] on div "Workspaces [PERSON_NAME]-workspace [PERSON_NAME]-workspace Upgrade Workspace Co…" at bounding box center [728, 112] width 616 height 96
click at [742, 91] on icon at bounding box center [745, 90] width 7 height 7
drag, startPoint x: 611, startPoint y: 90, endPoint x: 574, endPoint y: 90, distance: 37.0
click at [574, 90] on input "[PERSON_NAME]-workspace" at bounding box center [774, 89] width 416 height 16
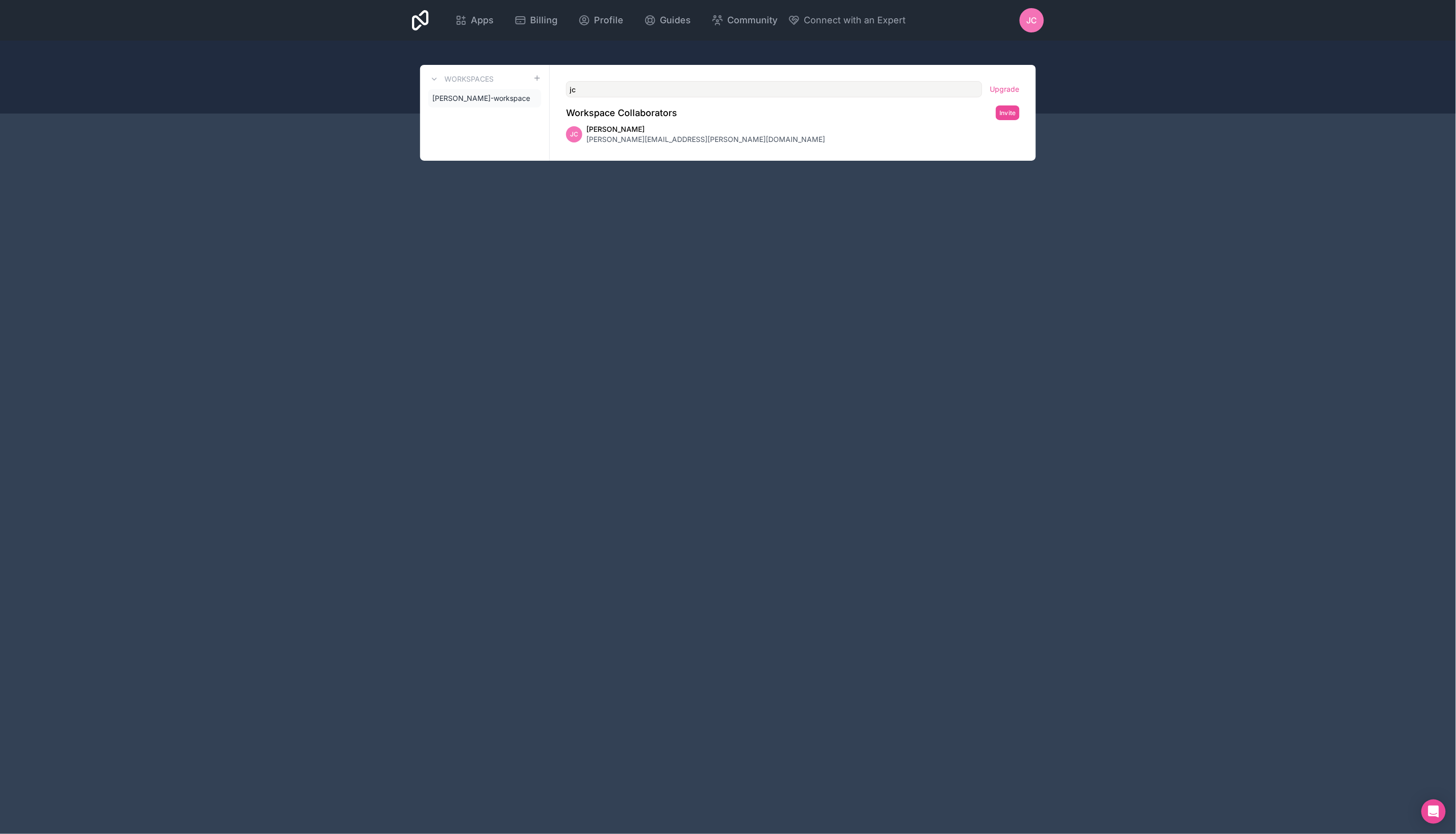
type input "j"
type input "cybercom"
click at [1009, 90] on link "Upgrade" at bounding box center [1005, 89] width 30 height 10
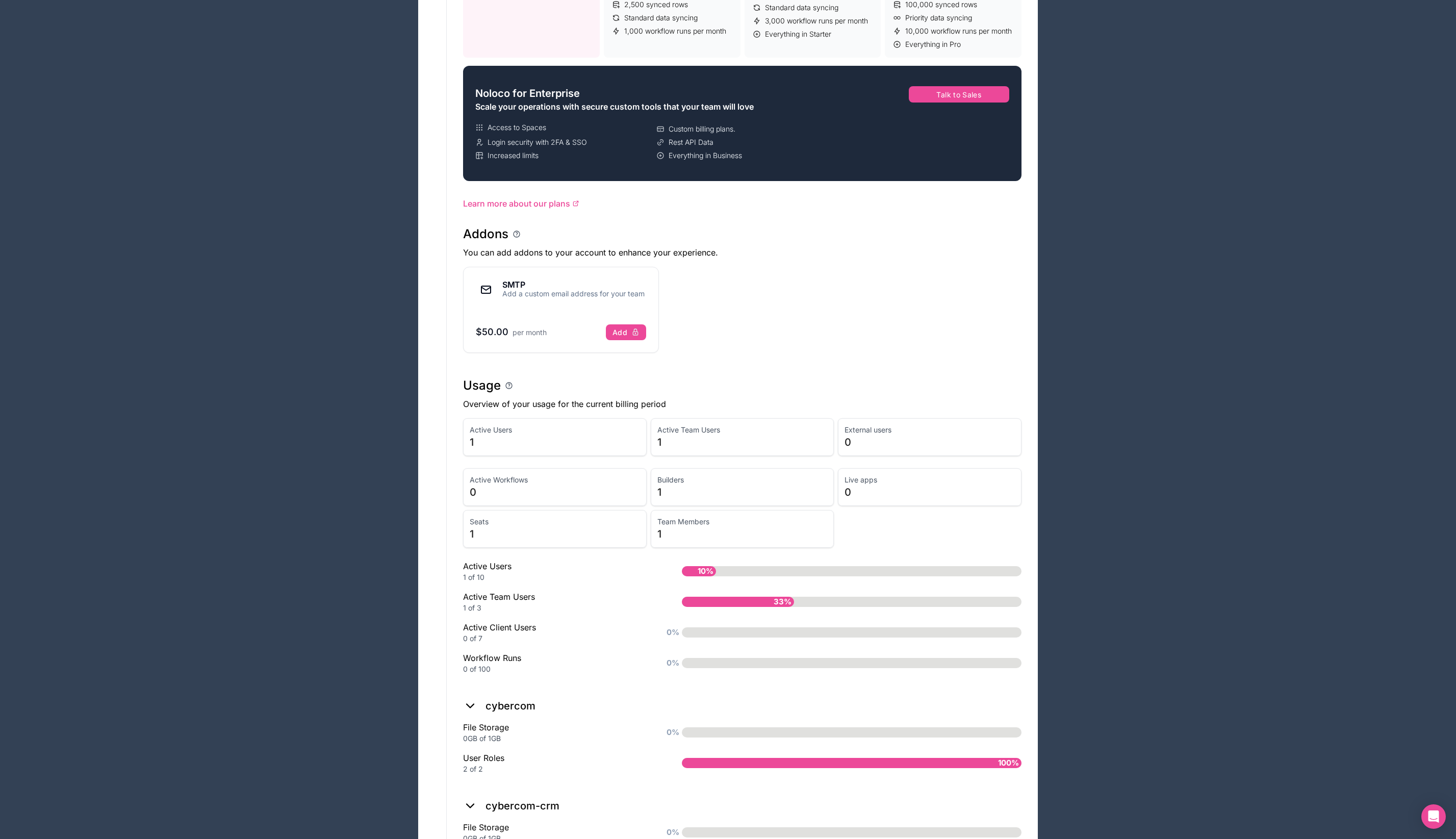
scroll to position [278, 0]
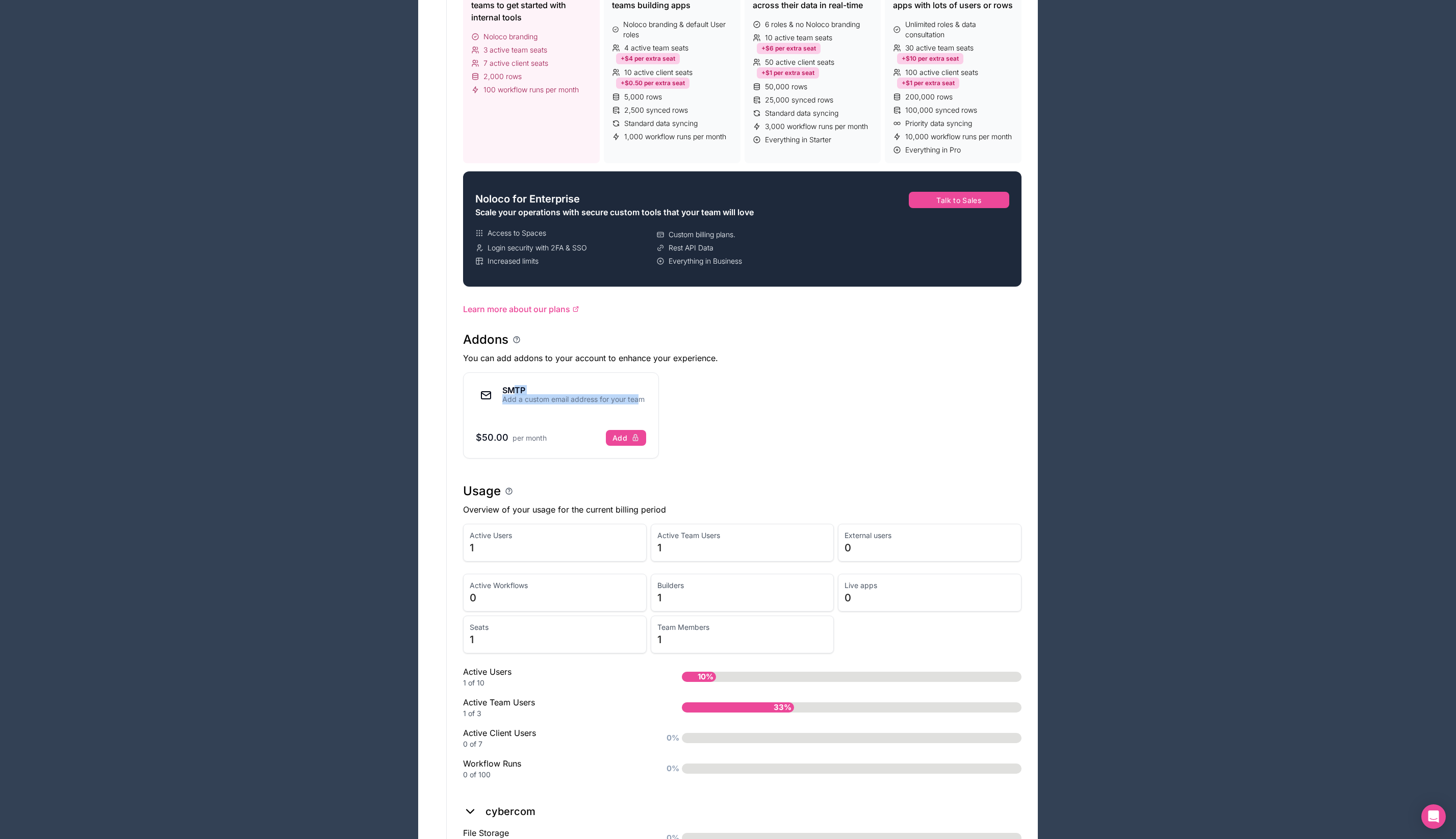
drag, startPoint x: 515, startPoint y: 393, endPoint x: 641, endPoint y: 396, distance: 126.0
click at [641, 396] on div "SMTP Add a custom email address for your team" at bounding box center [573, 396] width 142 height 19
drag, startPoint x: 641, startPoint y: 396, endPoint x: 562, endPoint y: 343, distance: 95.1
click at [562, 343] on div "Addons" at bounding box center [742, 340] width 558 height 16
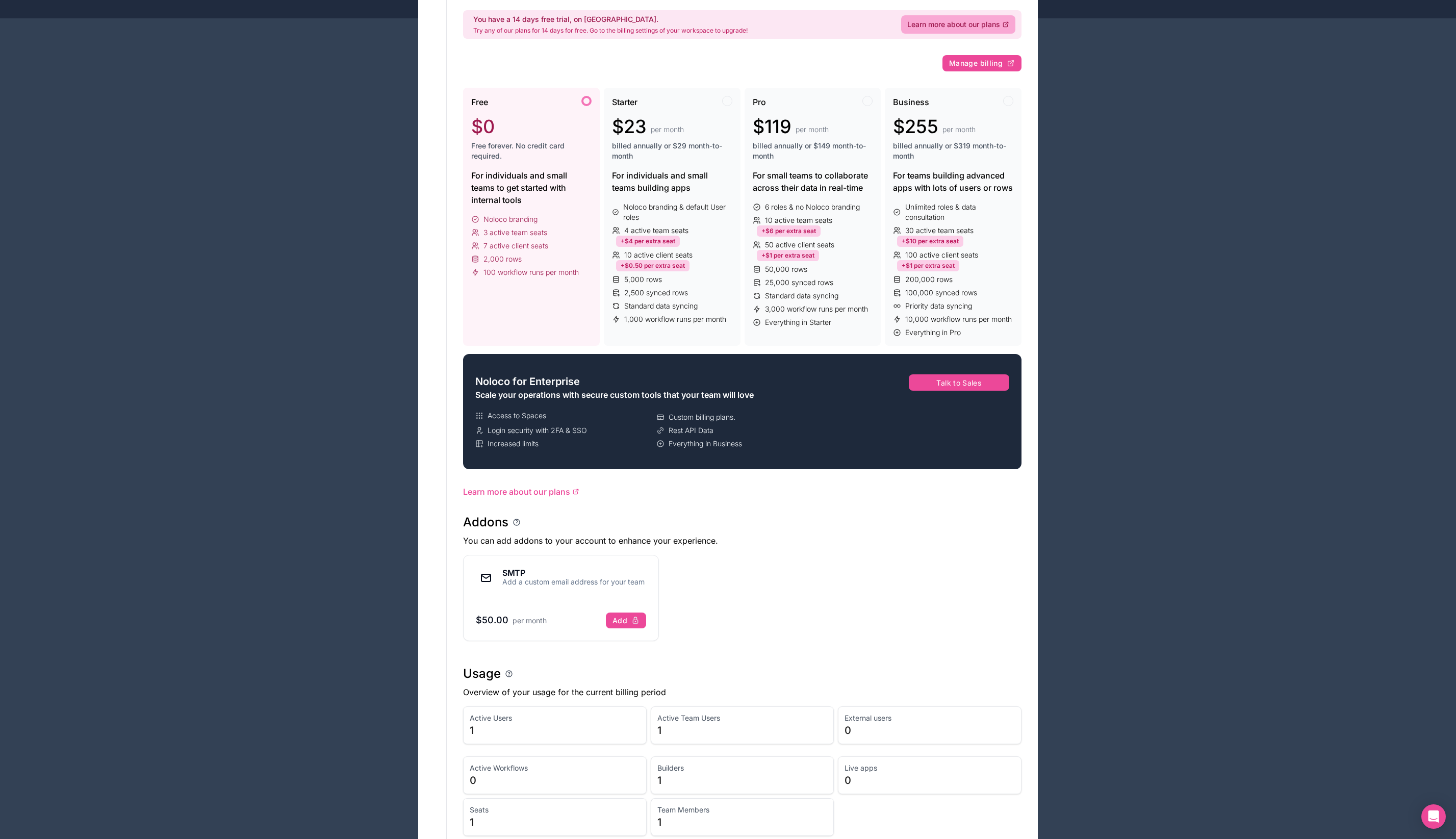
scroll to position [64, 0]
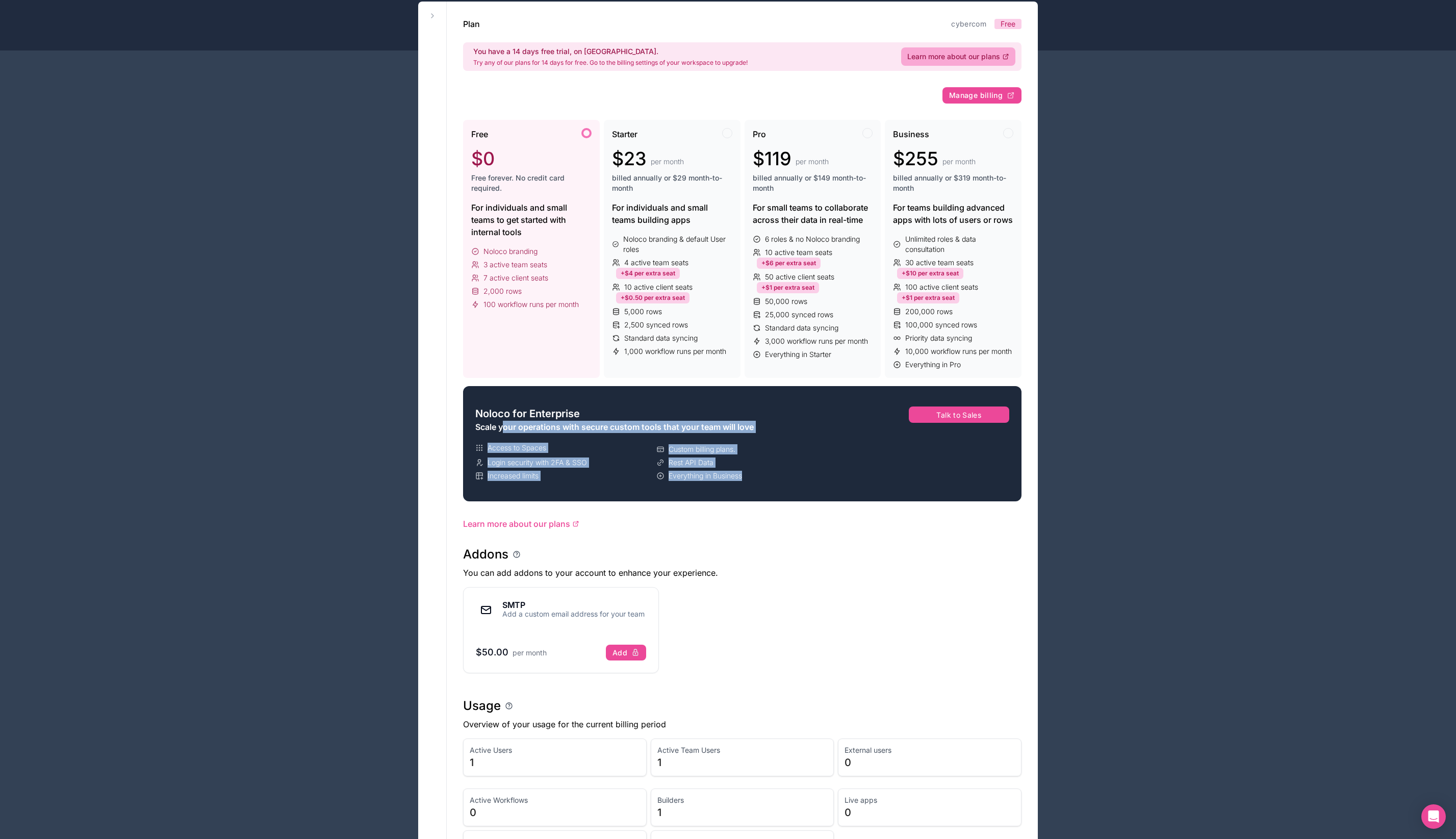
drag, startPoint x: 506, startPoint y: 427, endPoint x: 750, endPoint y: 476, distance: 248.9
click at [750, 476] on div "Noloco for Enterprise Scale your operations with secure custom tools that your …" at bounding box center [655, 443] width 375 height 107
drag, startPoint x: 750, startPoint y: 476, endPoint x: 814, endPoint y: 516, distance: 75.5
click at [814, 516] on div "Plan cybercom Free You have a 14 days free trial, on [GEOGRAPHIC_DATA]. Try any…" at bounding box center [742, 610] width 591 height 1217
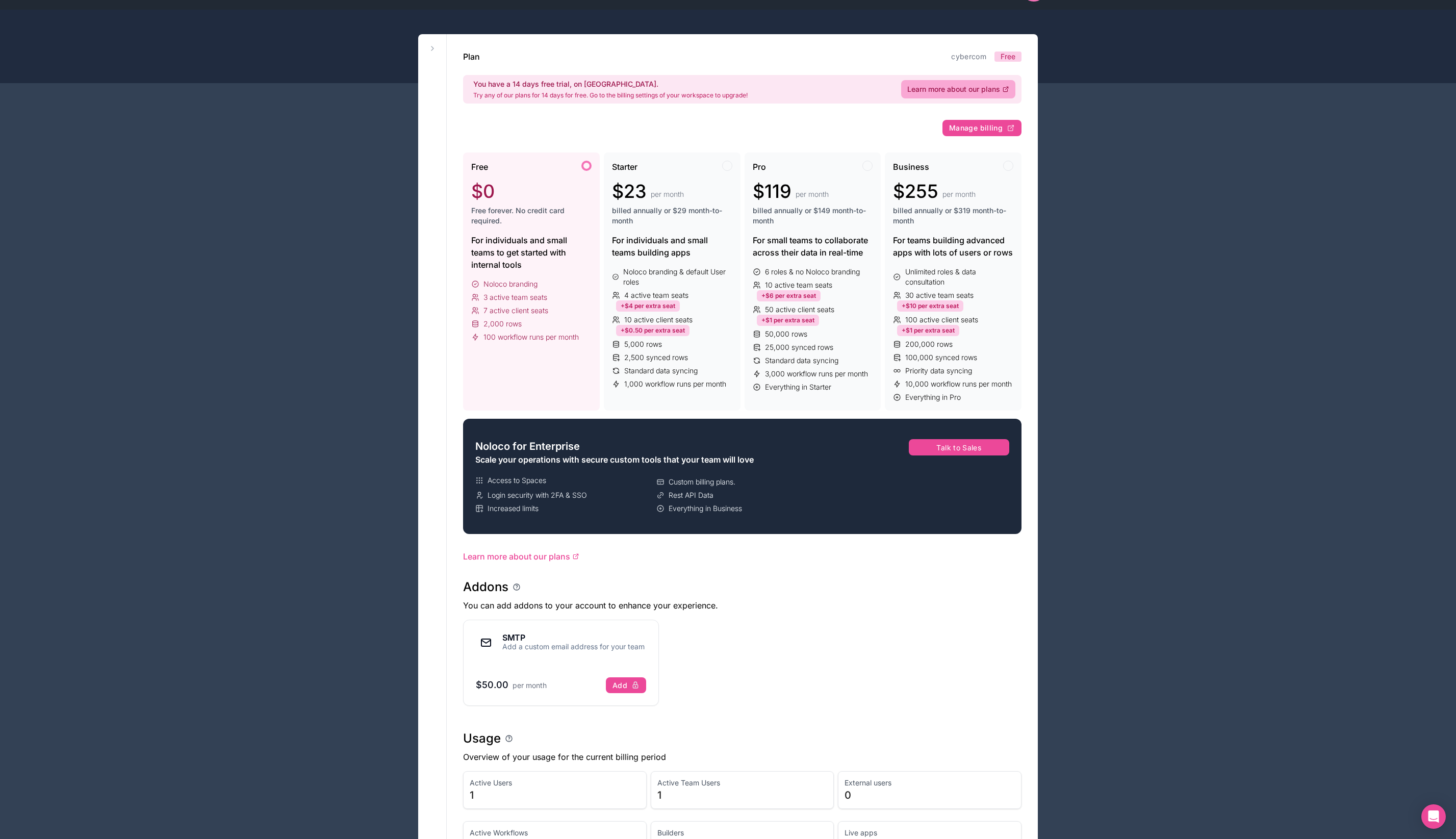
scroll to position [0, 0]
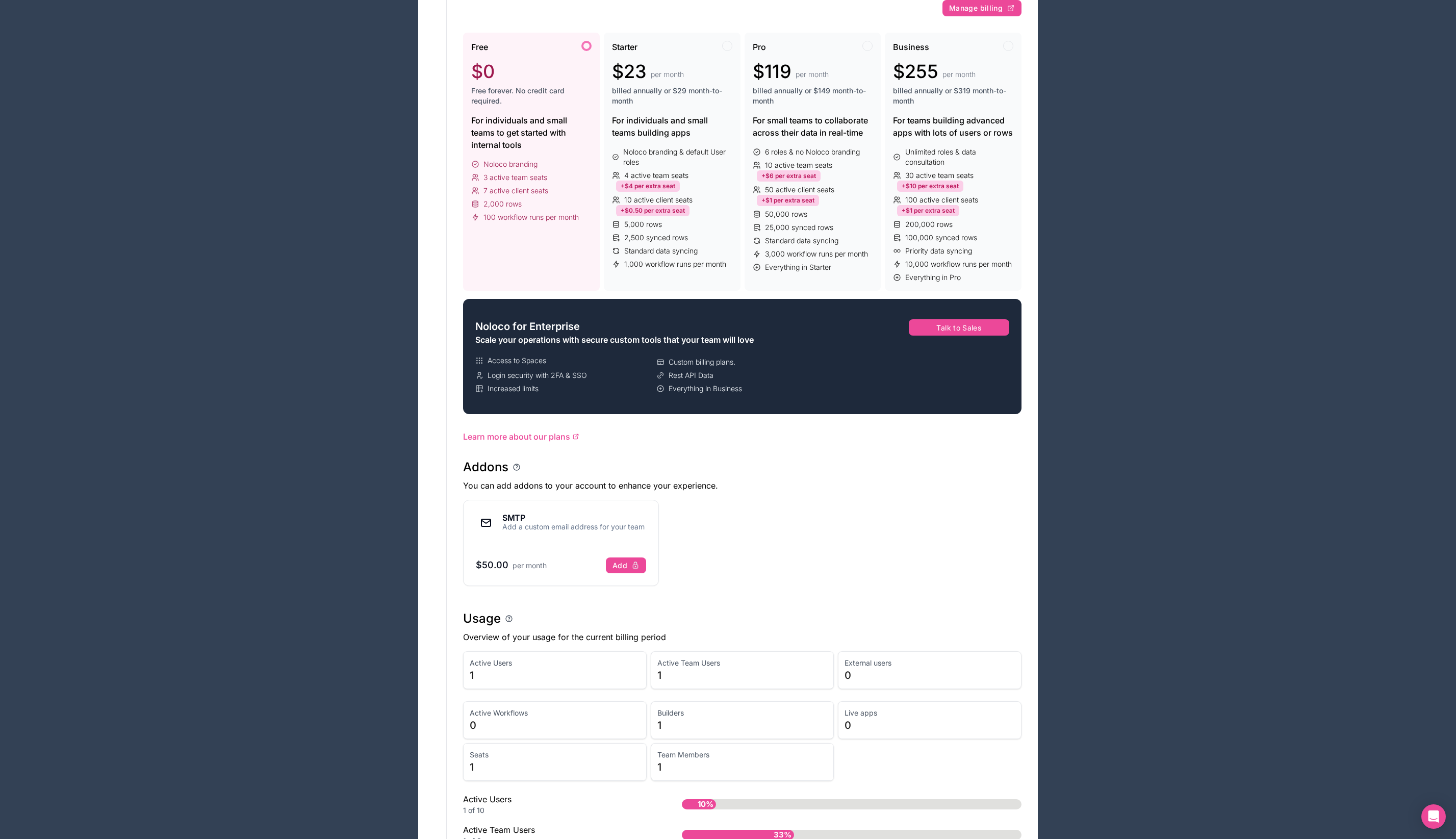
click at [1321, 306] on div "Apps Billing Profile Guides Community Connect with an Expert JC Billing Profile…" at bounding box center [728, 502] width 1456 height 1307
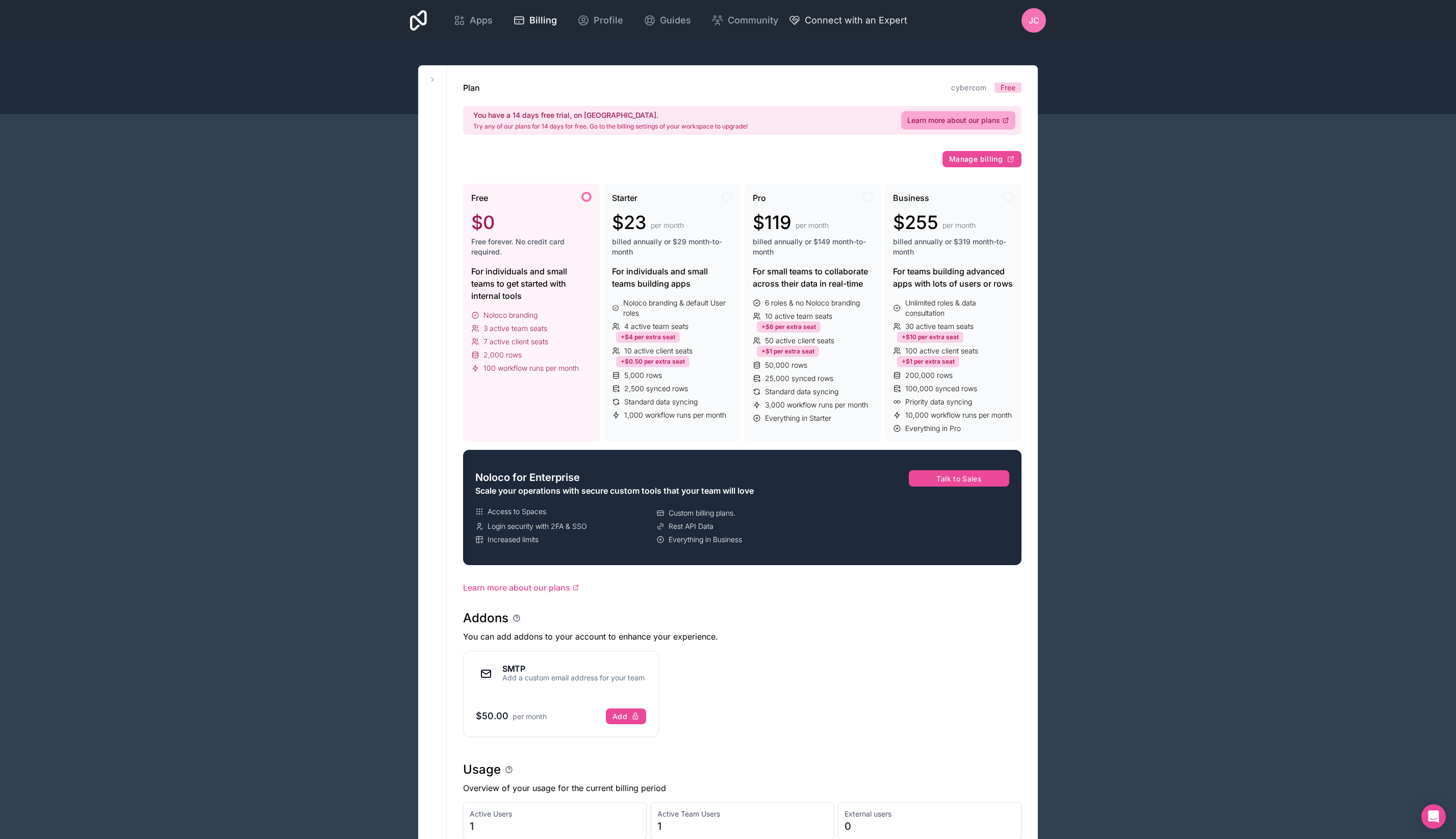
click at [811, 21] on span "Connect with an Expert" at bounding box center [856, 20] width 102 height 14
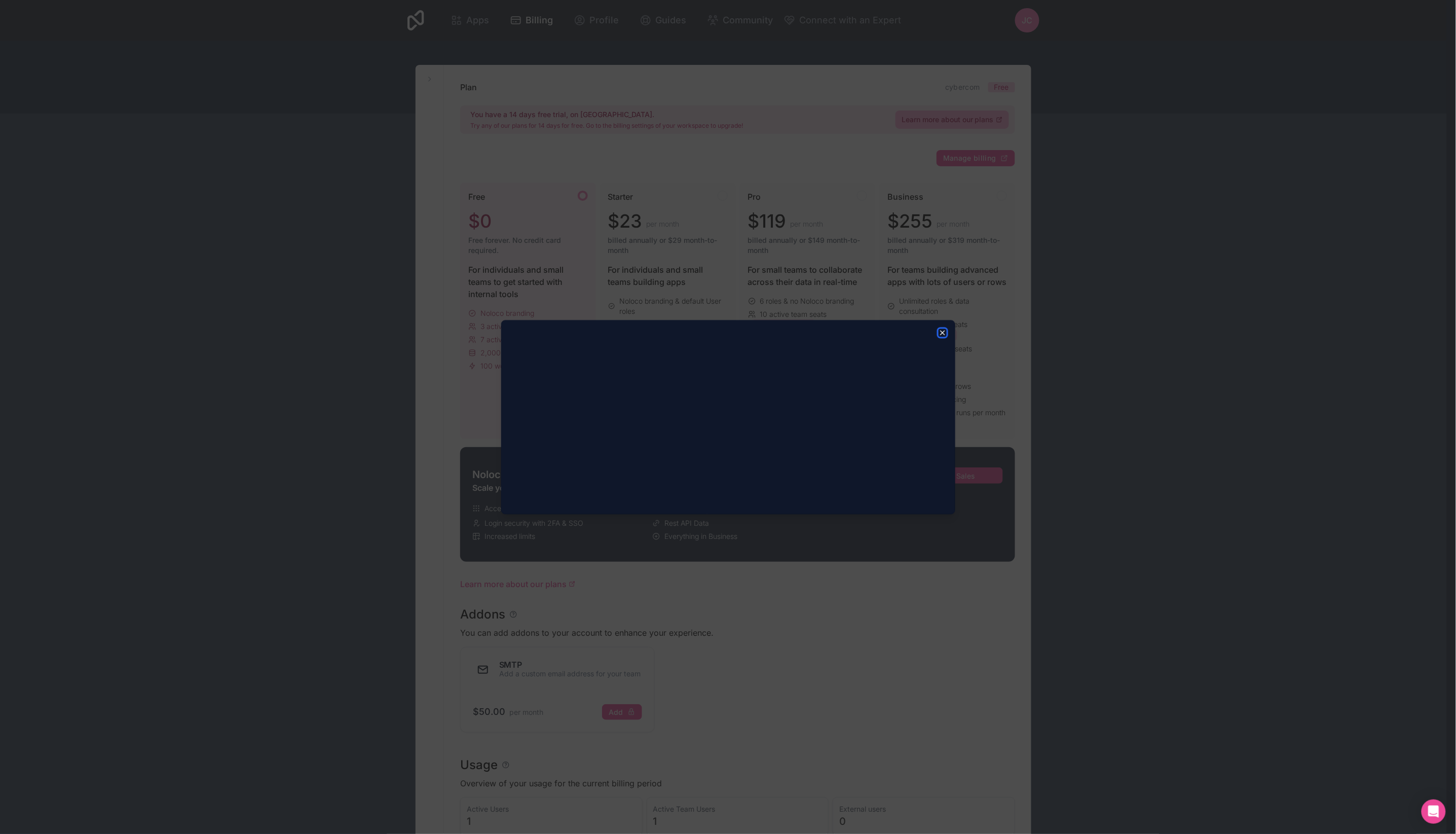
click at [944, 332] on icon "button" at bounding box center [942, 332] width 8 height 8
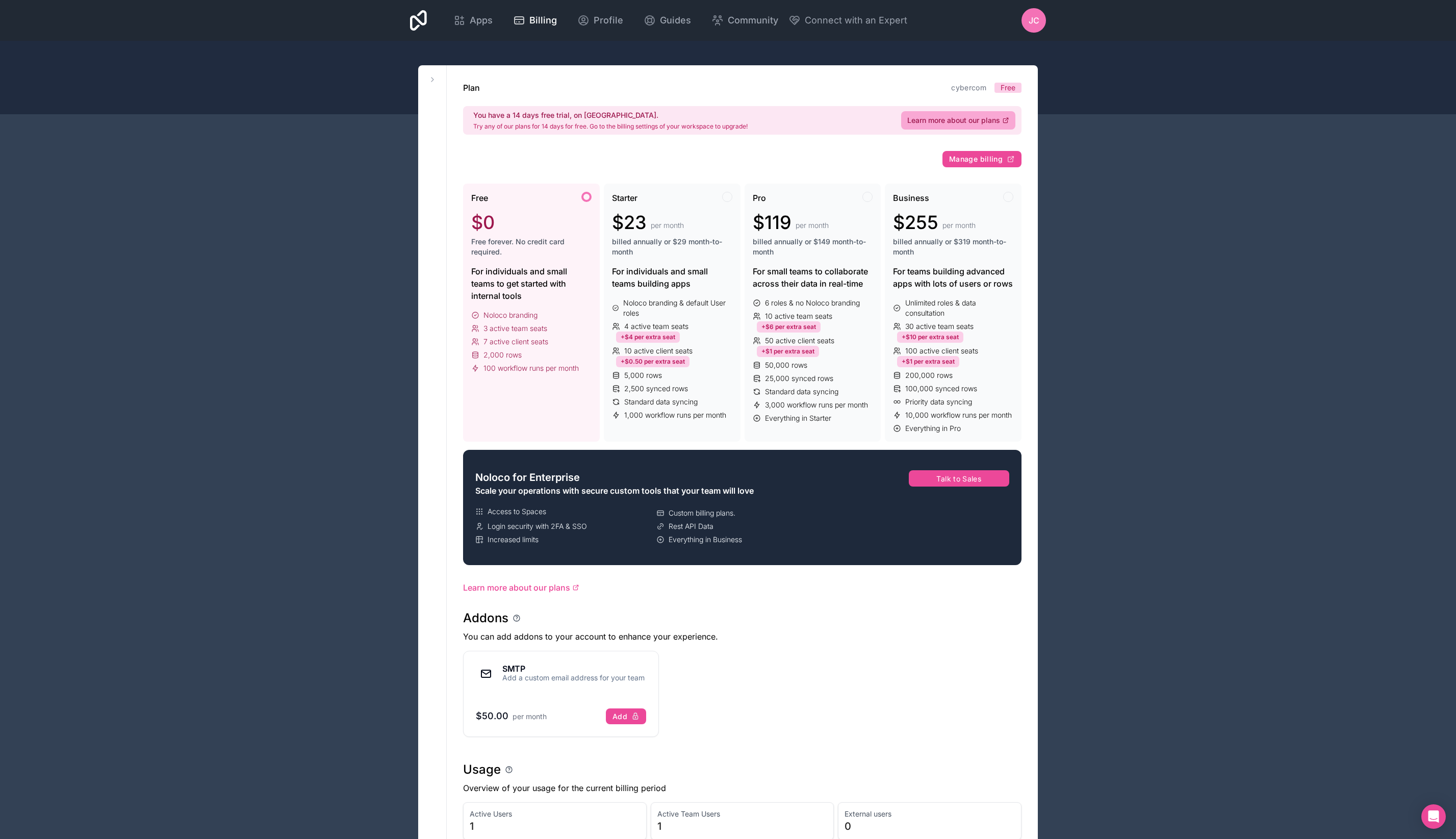
click at [1129, 360] on div "Apps Billing Profile Guides Community Connect with an Expert JC Billing Profile…" at bounding box center [728, 653] width 1456 height 1307
click at [476, 21] on span "Apps" at bounding box center [481, 20] width 23 height 14
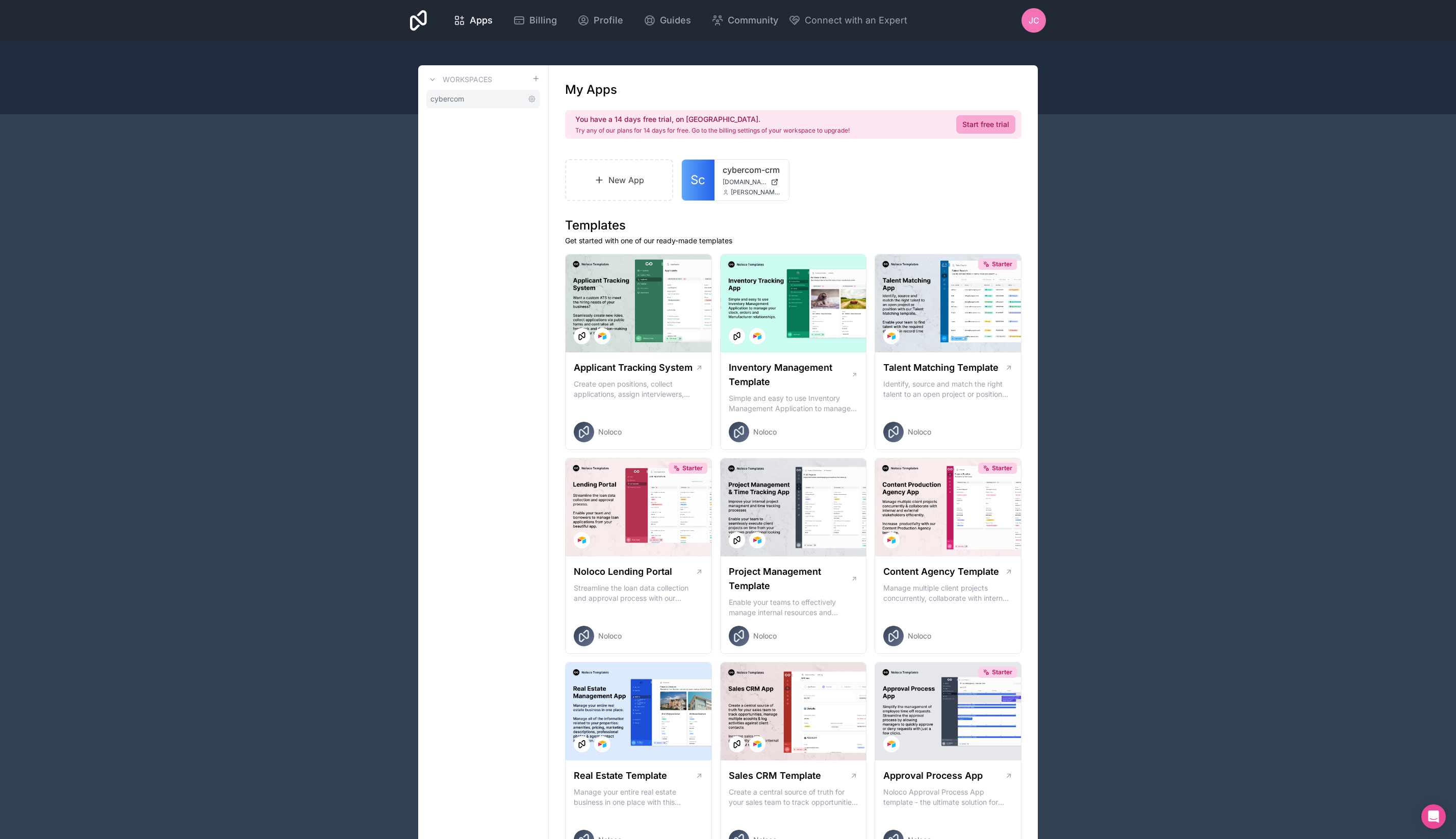
click at [452, 98] on span "cybercom" at bounding box center [447, 99] width 34 height 10
click at [470, 21] on span "Apps" at bounding box center [481, 20] width 23 height 14
click at [449, 98] on span "cybercom" at bounding box center [447, 99] width 34 height 10
click at [467, 18] on div "Apps" at bounding box center [473, 20] width 39 height 14
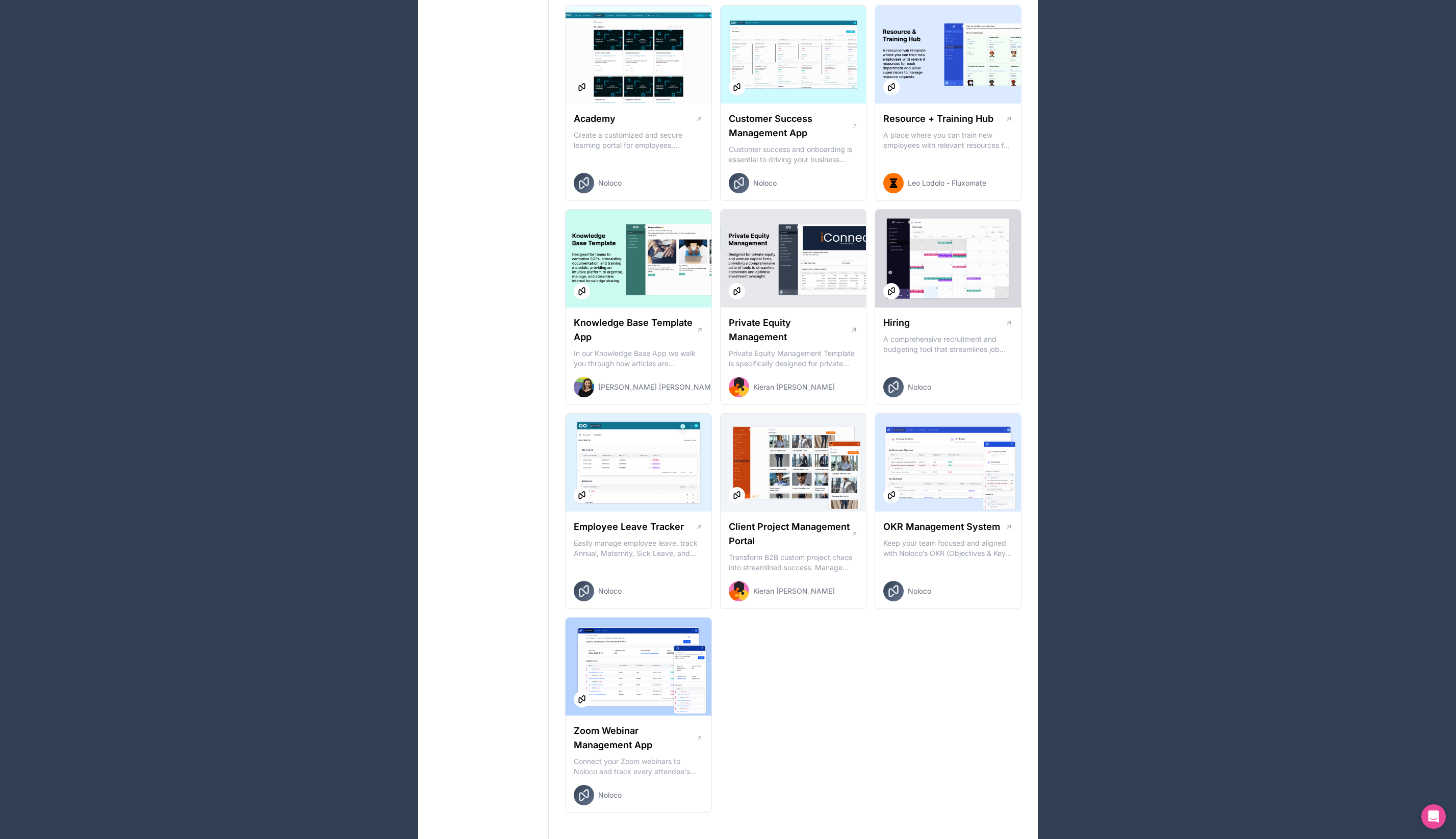
scroll to position [1112, 0]
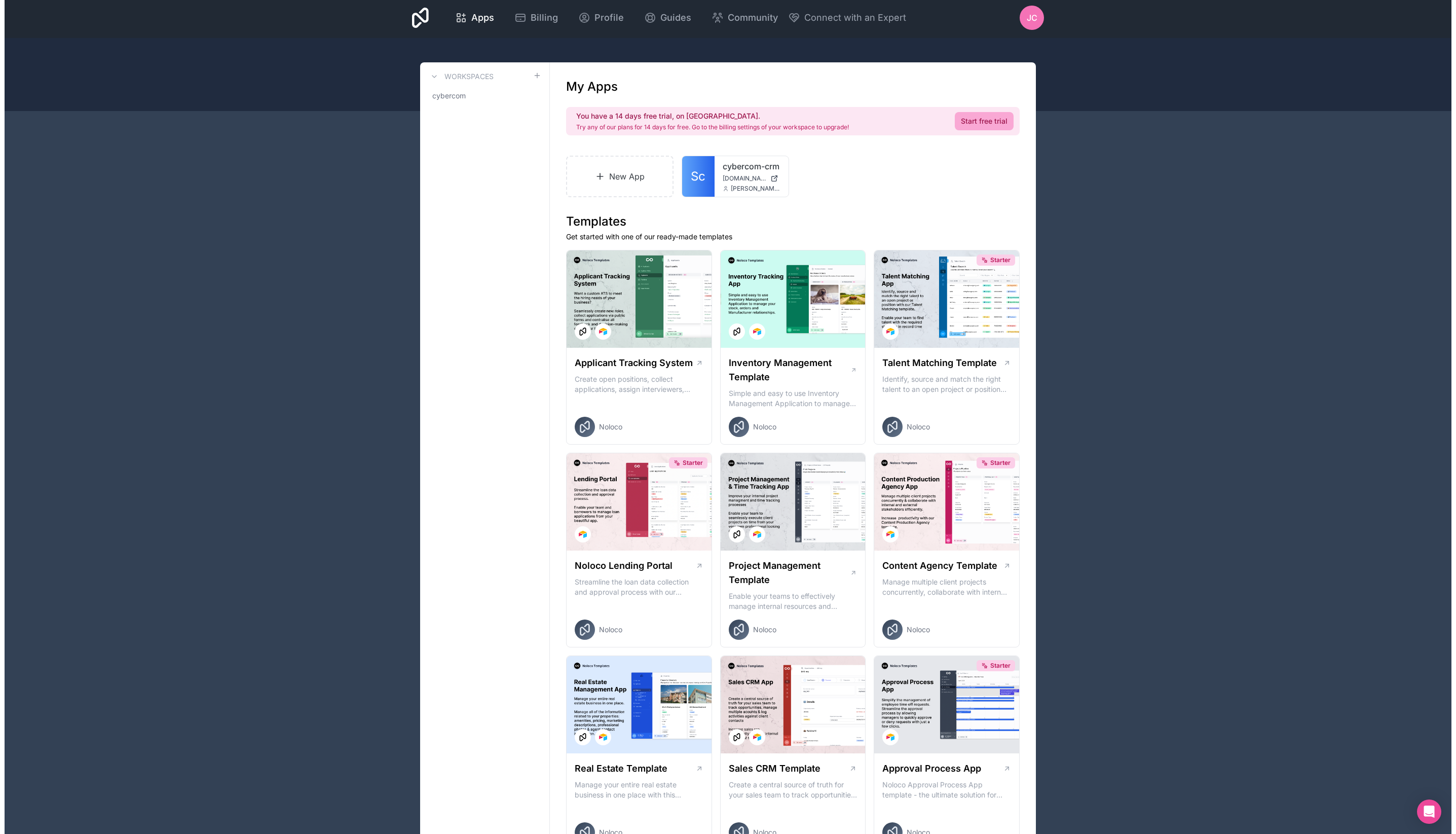
scroll to position [0, 0]
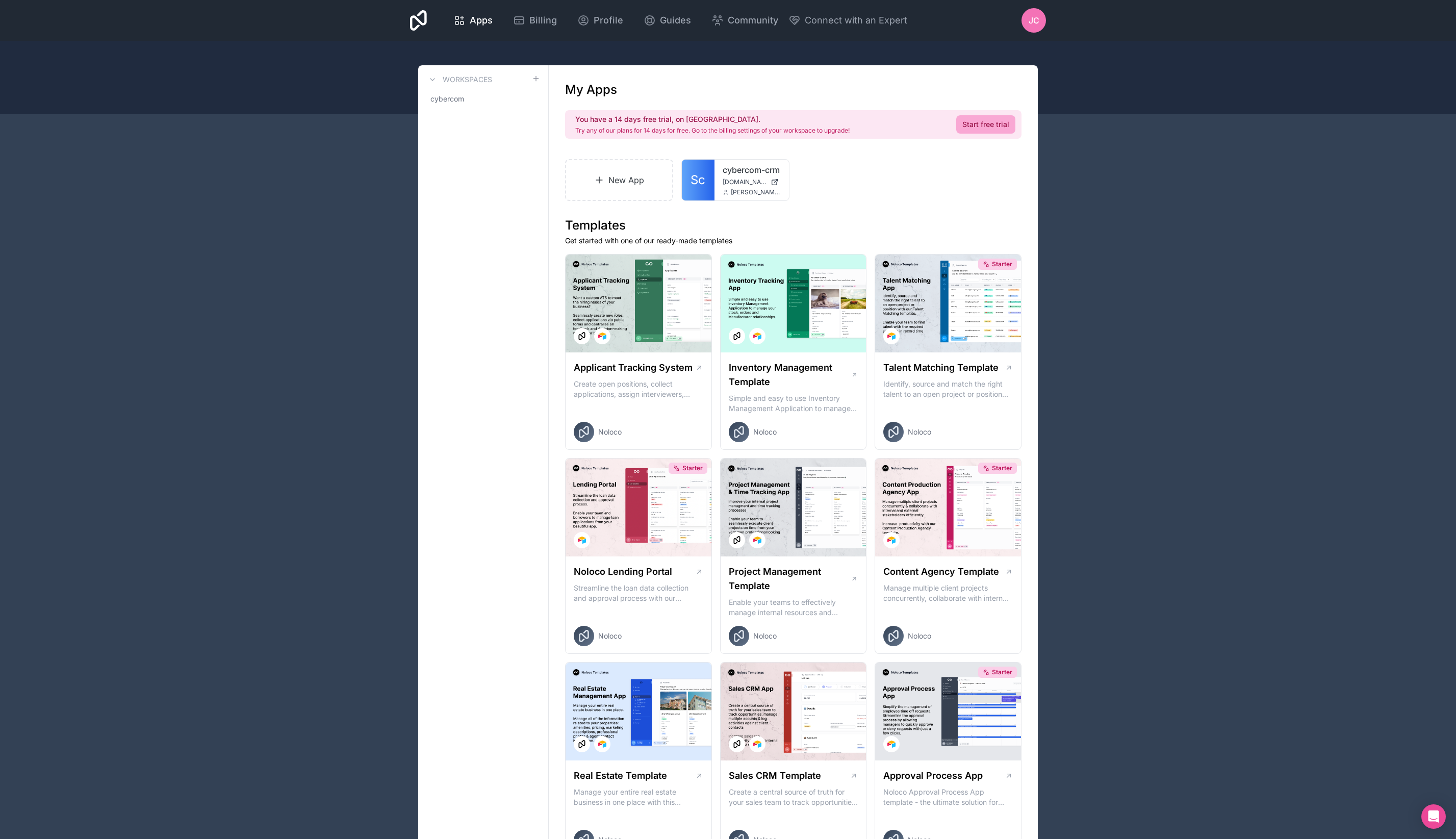
click at [1036, 17] on span "JC" at bounding box center [1034, 20] width 11 height 12
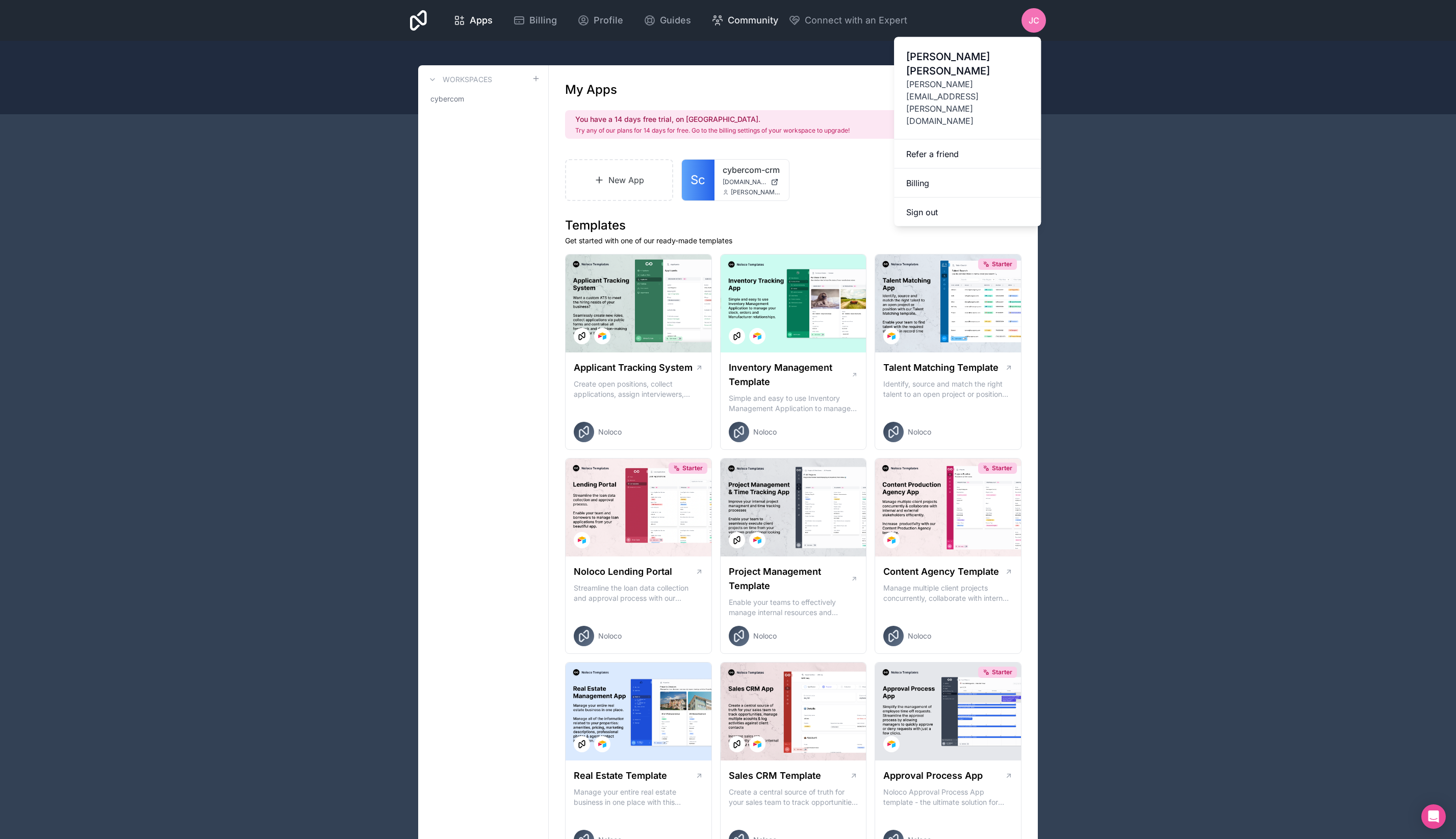
click at [763, 21] on span "Community" at bounding box center [753, 20] width 50 height 14
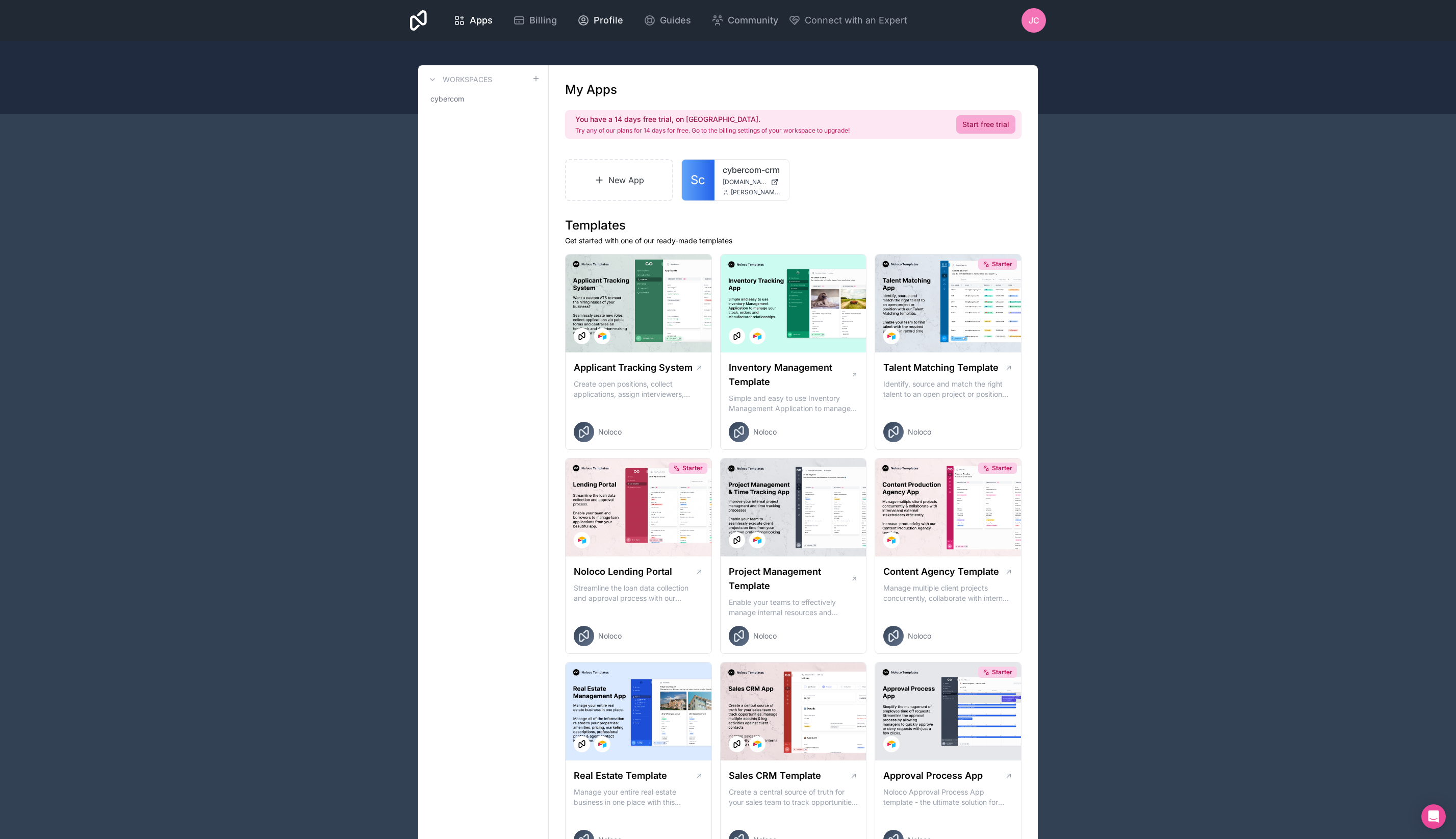
click at [594, 20] on span "Profile" at bounding box center [609, 20] width 30 height 14
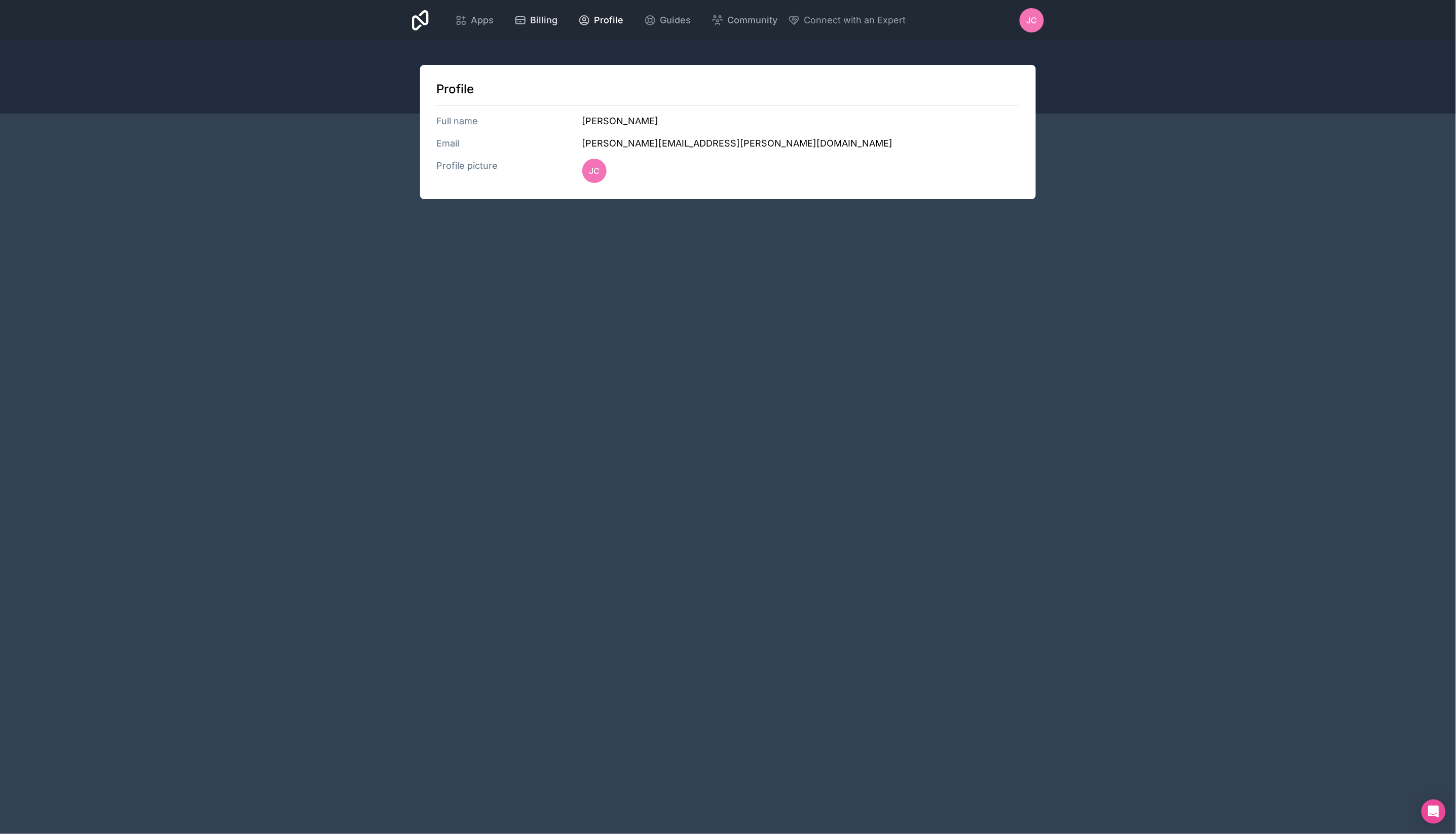
click at [543, 21] on span "Billing" at bounding box center [544, 20] width 27 height 14
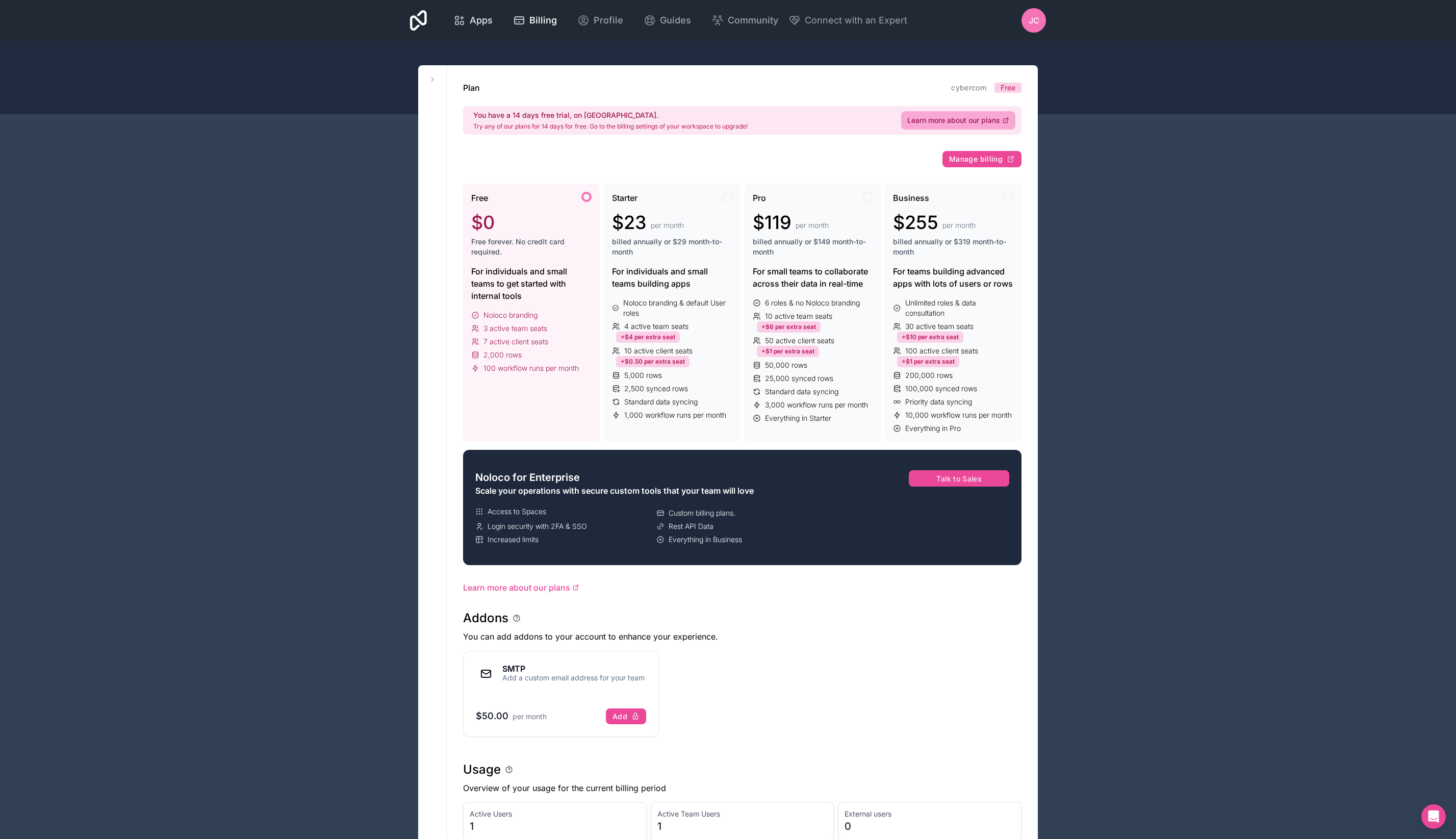
click at [472, 19] on span "Apps" at bounding box center [481, 20] width 23 height 14
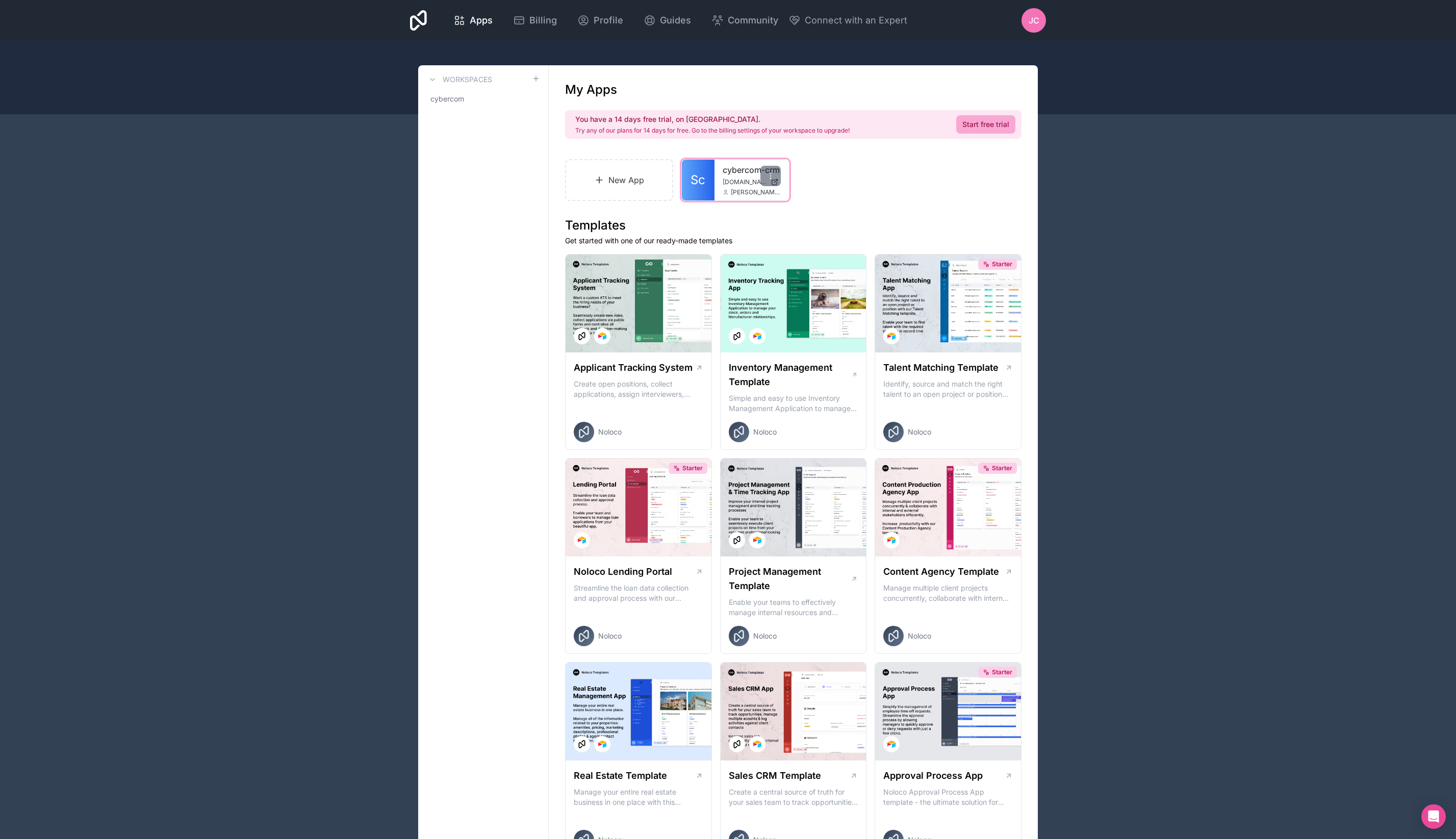
click at [716, 178] on div "cybercom-crm [DOMAIN_NAME] [PERSON_NAME][DOMAIN_NAME][EMAIL_ADDRESS][PERSON_NAM…" at bounding box center [752, 180] width 75 height 41
click at [768, 174] on icon at bounding box center [770, 176] width 8 height 8
click at [694, 226] on span "View published" at bounding box center [699, 227] width 60 height 12
click at [739, 227] on icon at bounding box center [736, 227] width 4 height 4
click at [680, 227] on span "View published" at bounding box center [699, 227] width 60 height 12
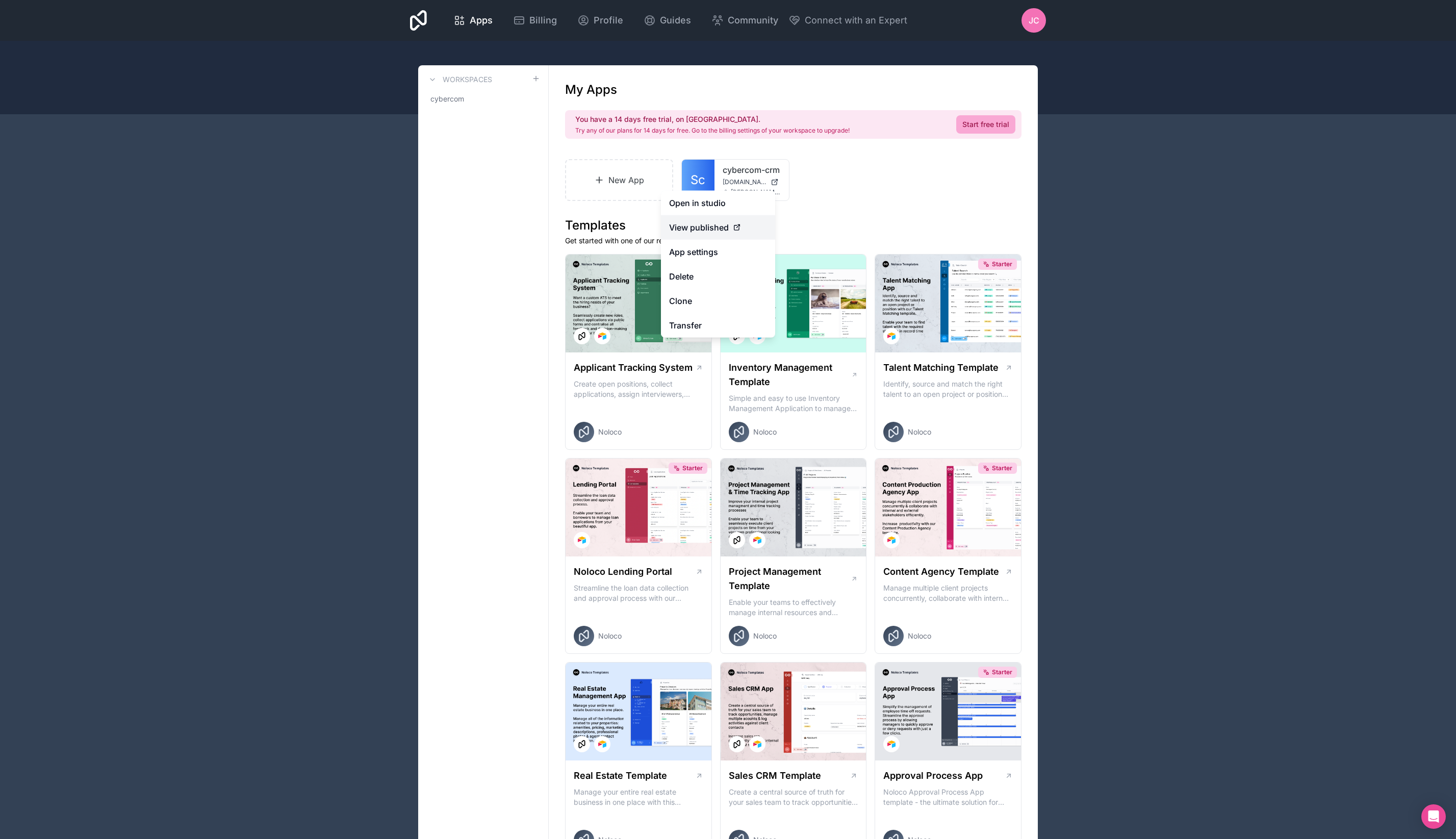
click at [680, 227] on span "View published" at bounding box center [699, 227] width 60 height 12
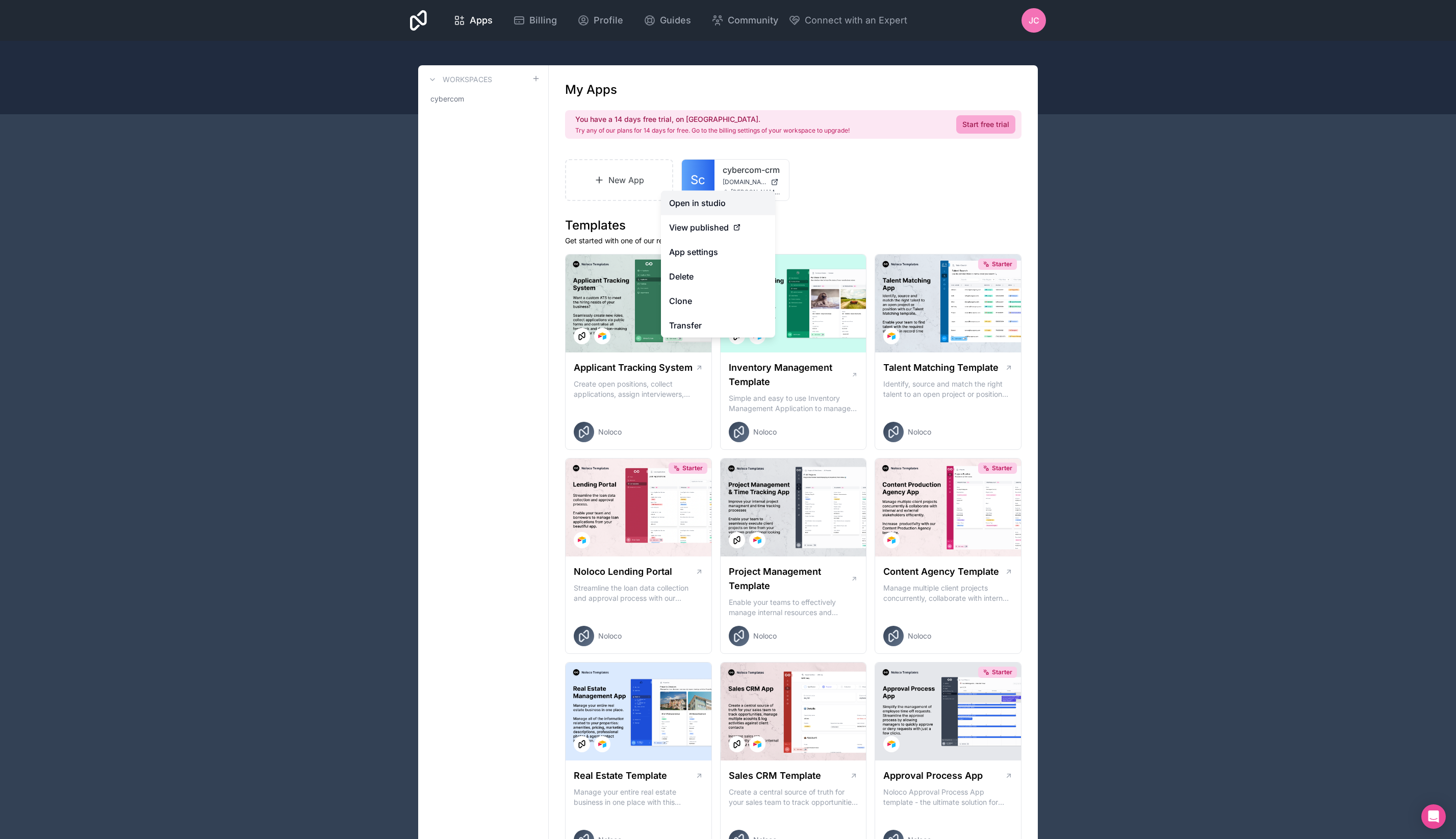
click at [681, 209] on link "Open in studio" at bounding box center [718, 202] width 114 height 24
